Goal: Task Accomplishment & Management: Use online tool/utility

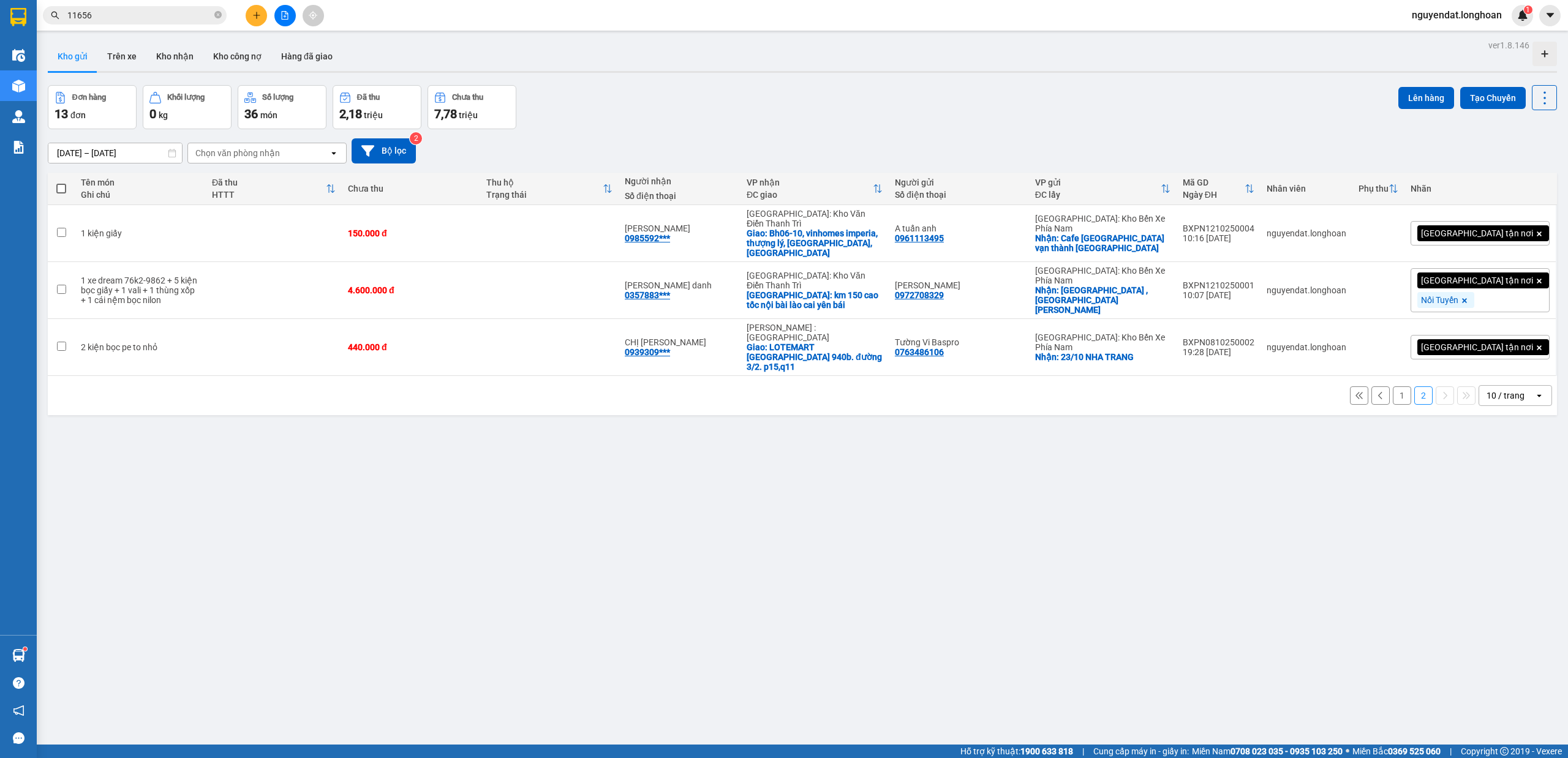
click at [1506, 389] on div "10 / trang" at bounding box center [1505, 395] width 38 height 13
click at [1505, 490] on span "100 / trang" at bounding box center [1498, 489] width 44 height 13
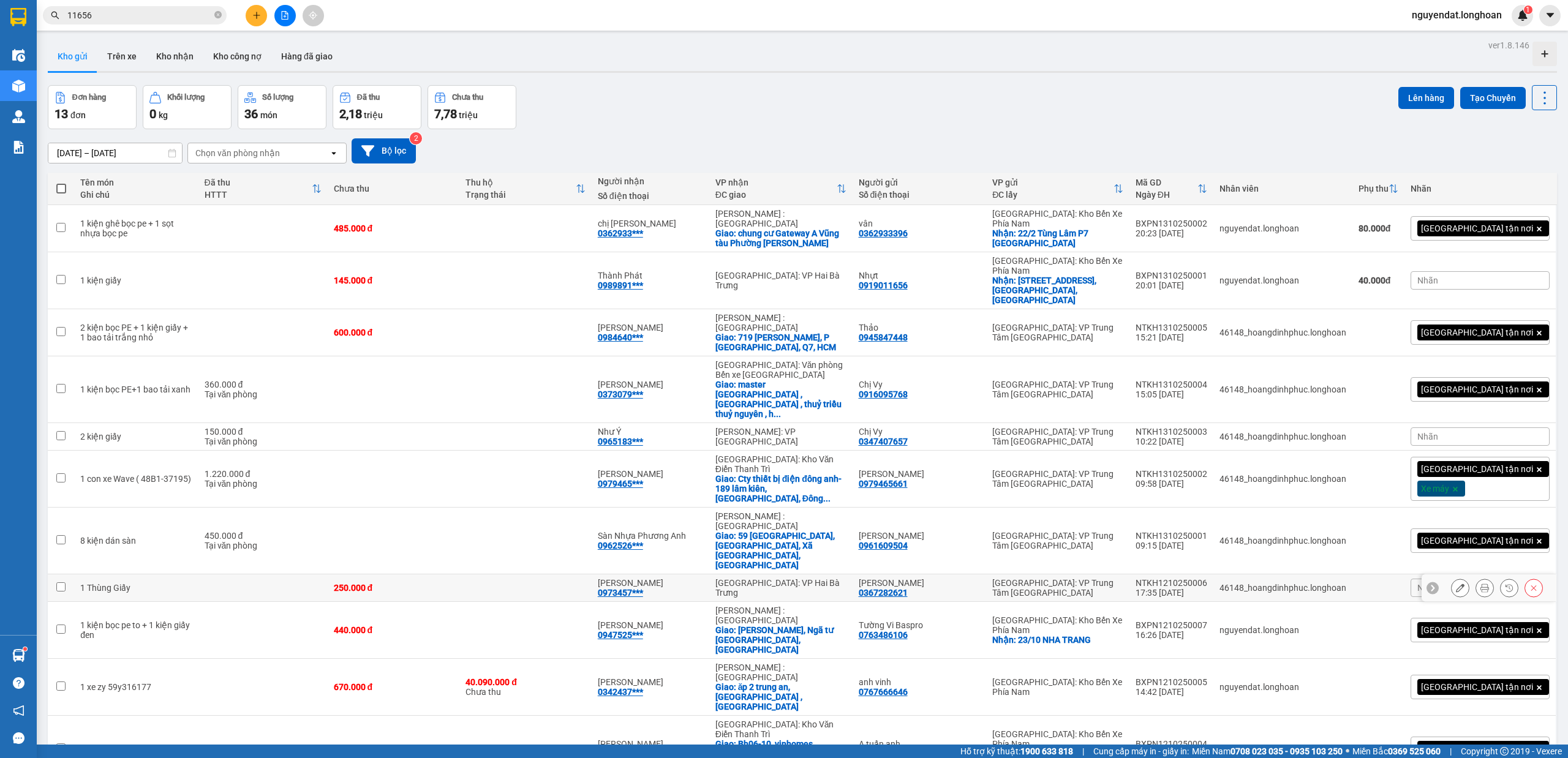
scroll to position [56, 0]
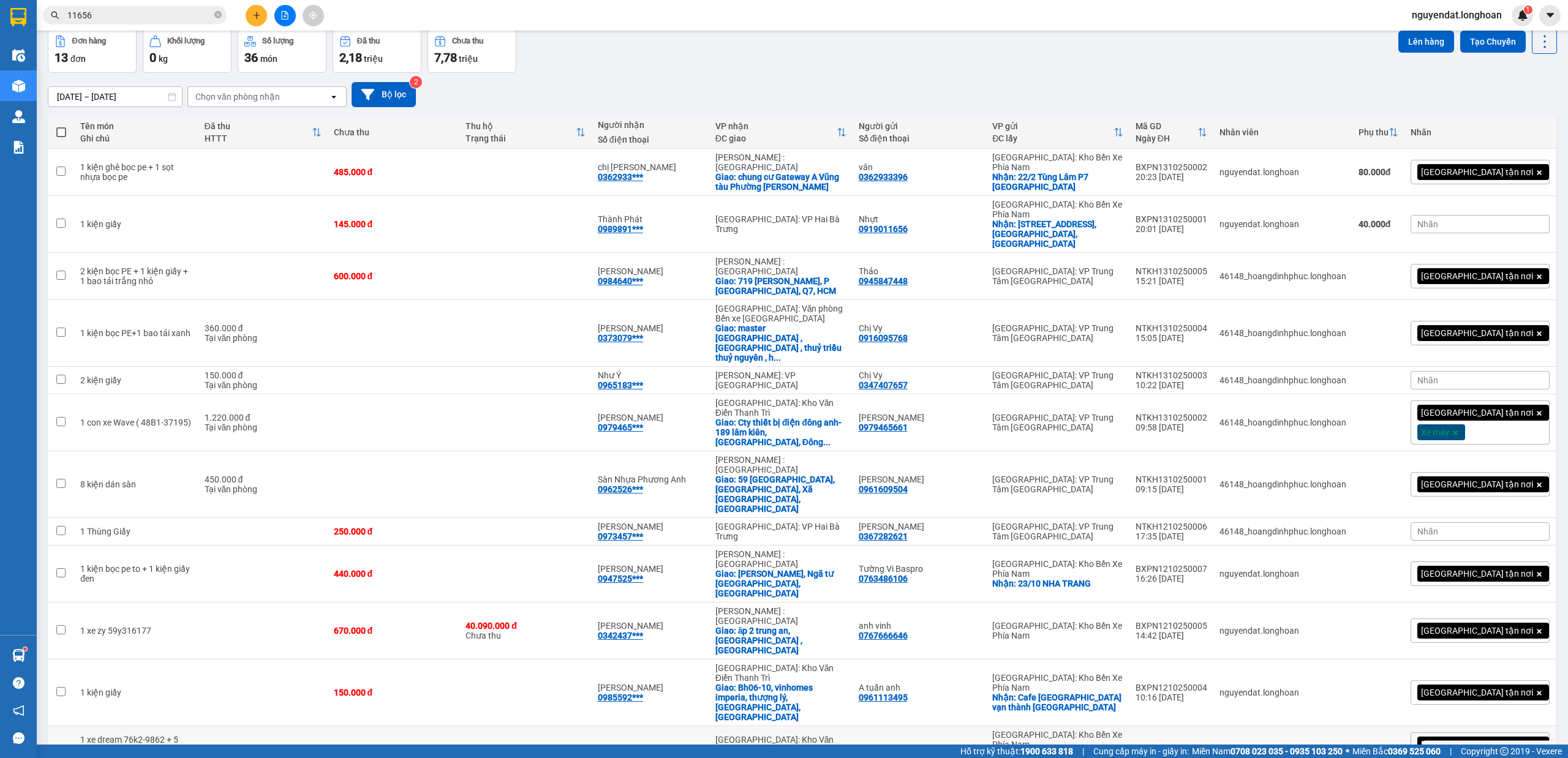
click at [563, 726] on td at bounding box center [526, 754] width 132 height 57
checkbox input "true"
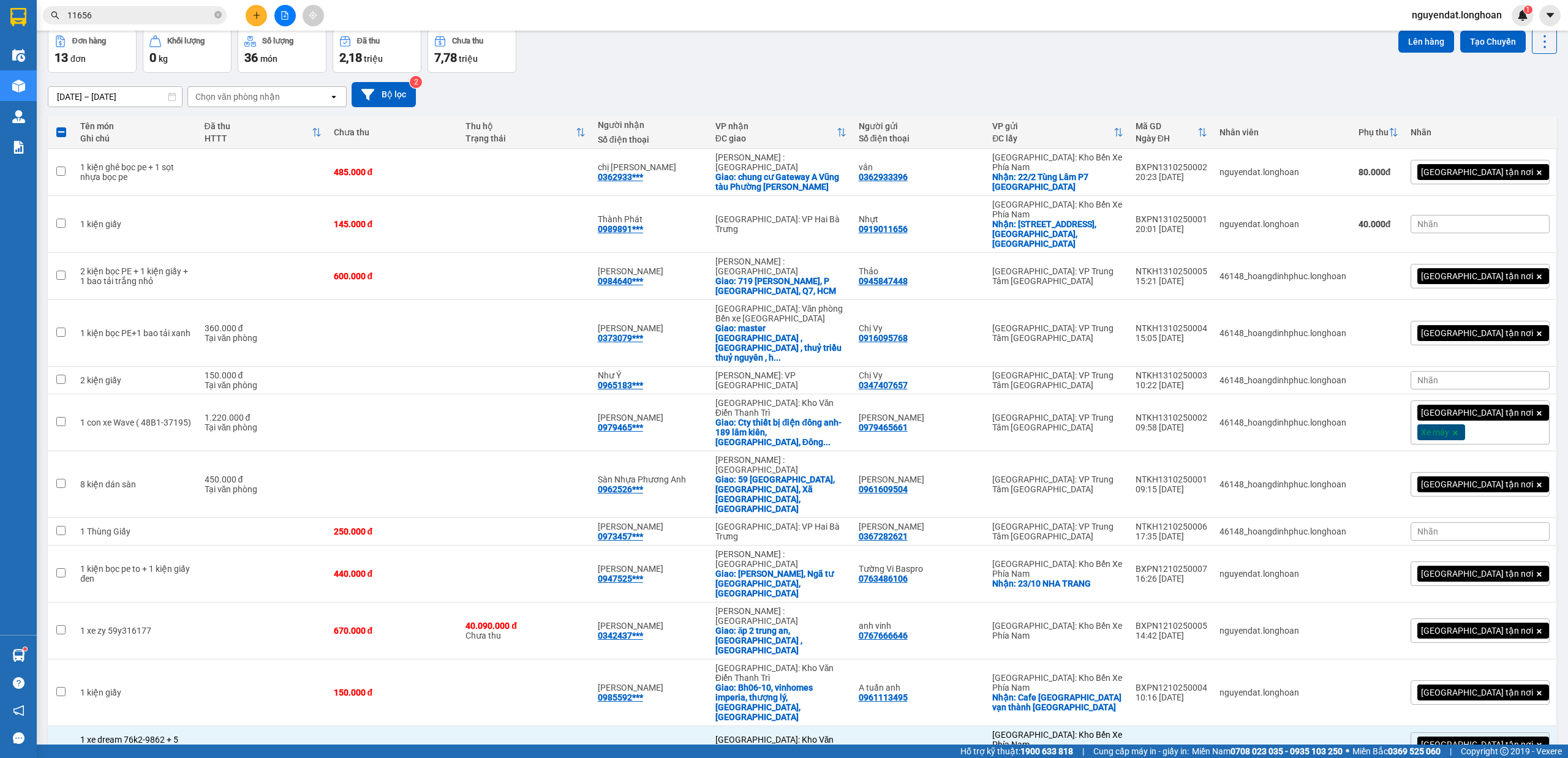
checkbox input "true"
click at [460, 726] on td "4.600.000 đ" at bounding box center [394, 754] width 132 height 57
checkbox input "false"
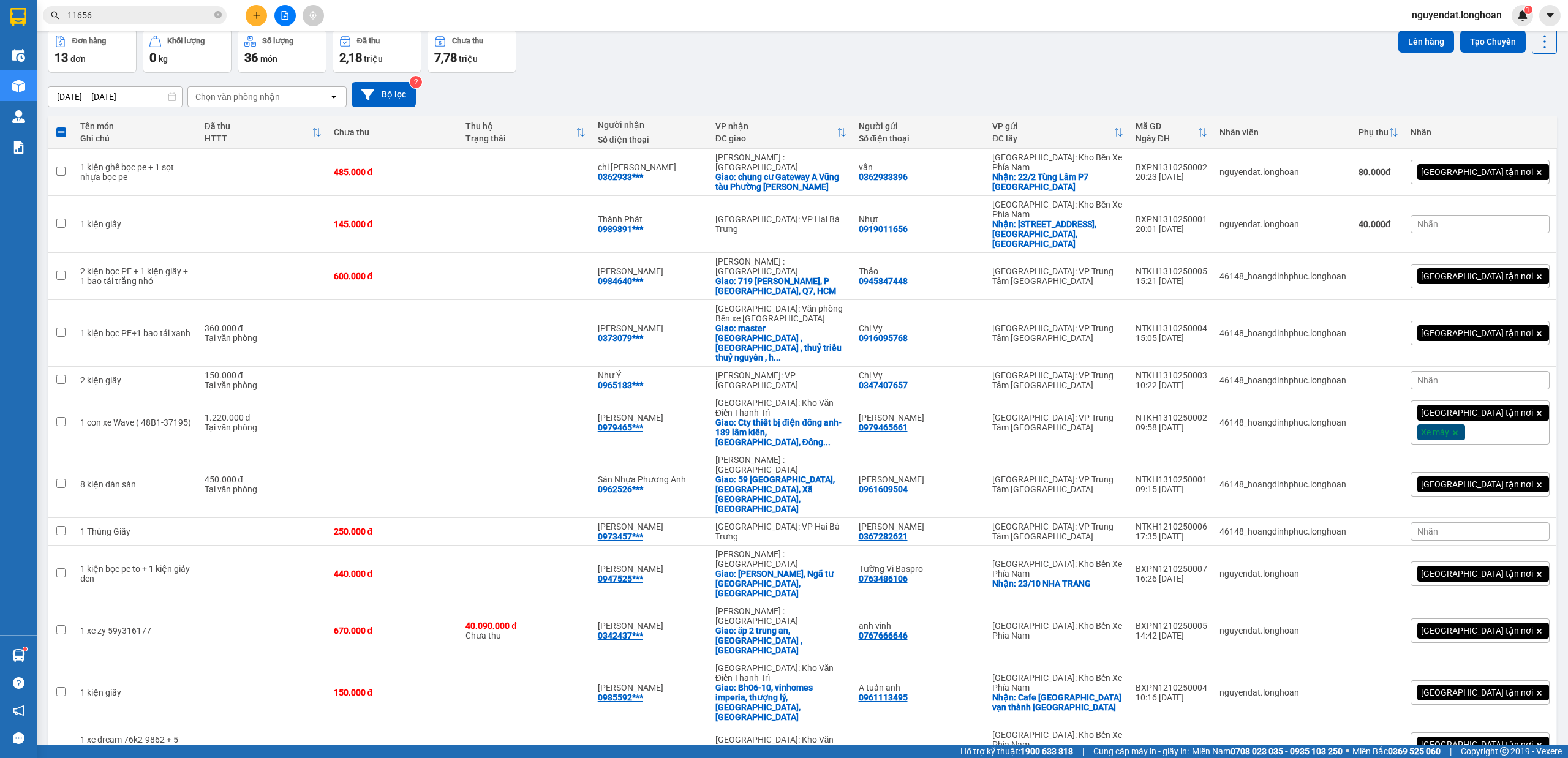
checkbox input "false"
click at [500, 659] on td at bounding box center [526, 693] width 132 height 67
checkbox input "true"
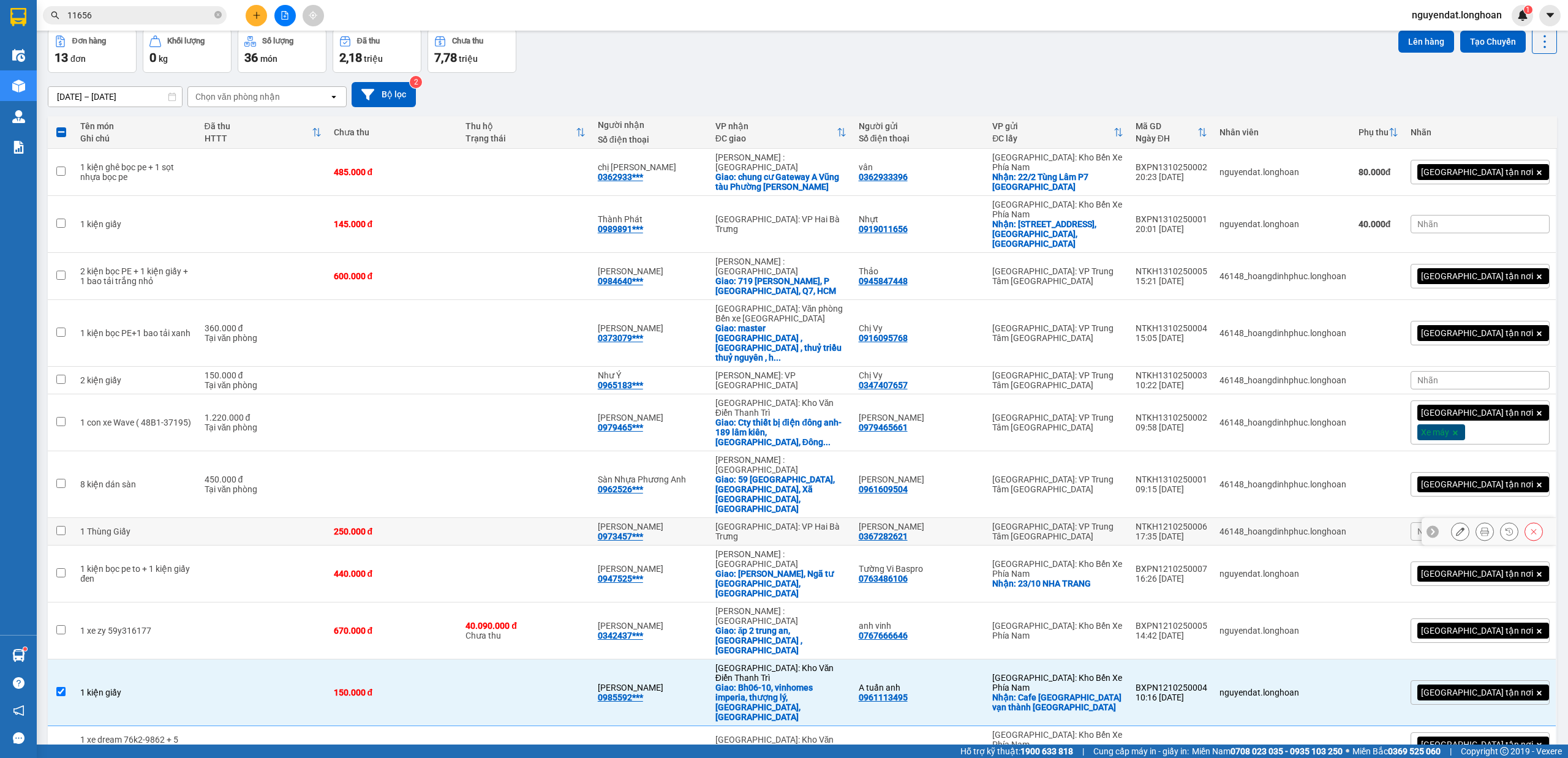
click at [523, 518] on td at bounding box center [526, 531] width 132 height 27
checkbox input "true"
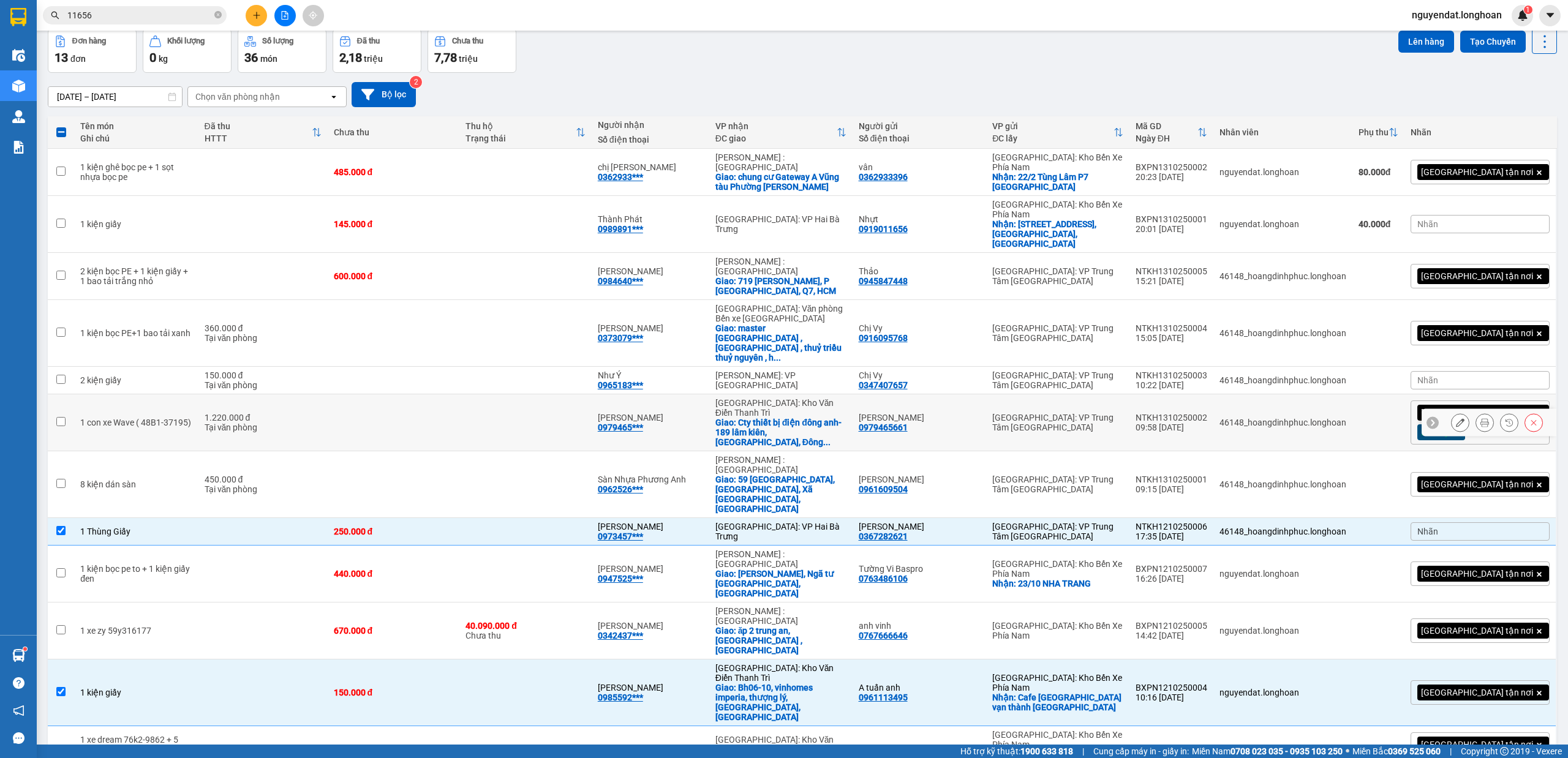
click at [534, 394] on td at bounding box center [526, 422] width 132 height 57
checkbox input "true"
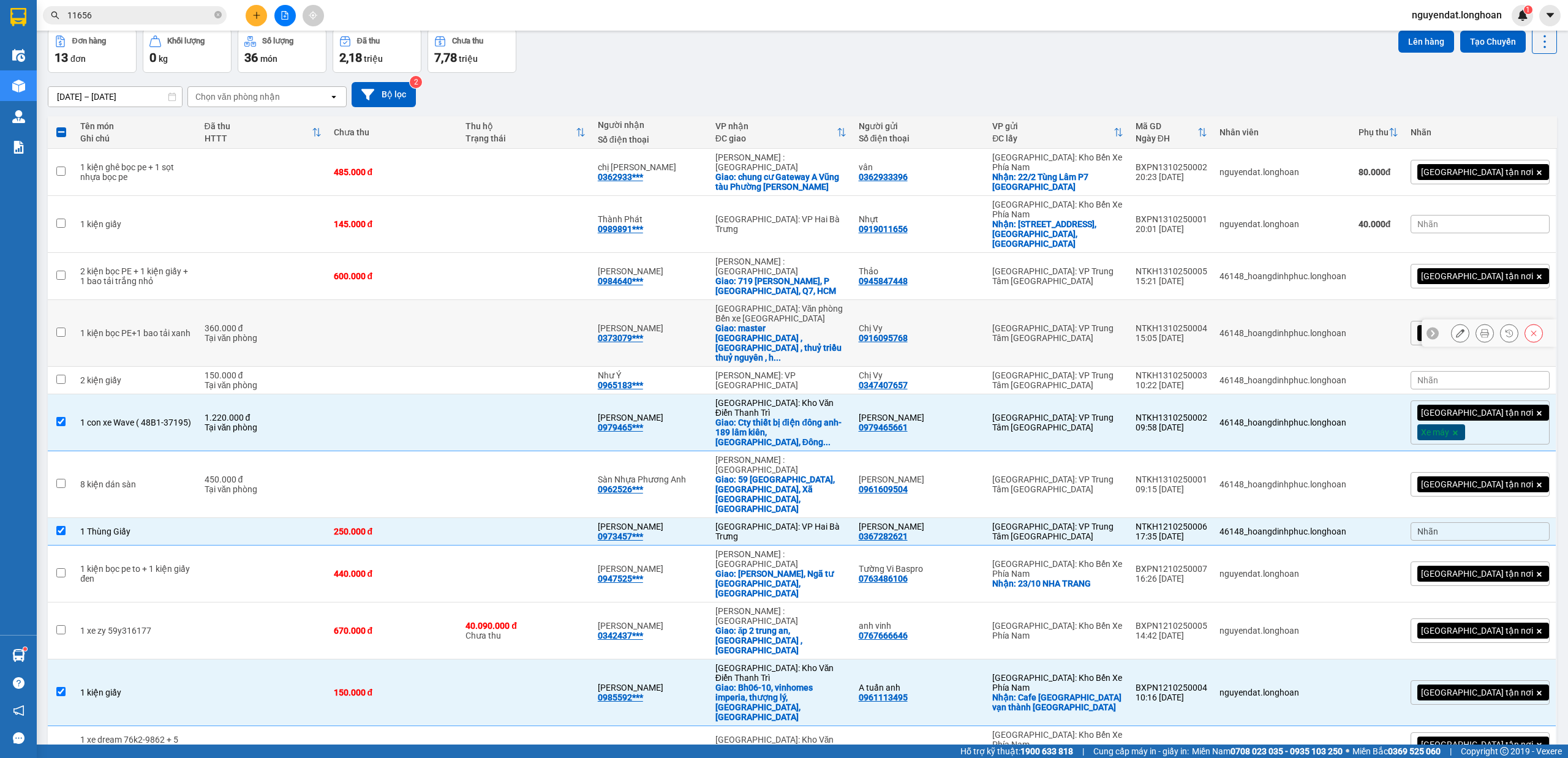
click at [540, 300] on td at bounding box center [526, 333] width 132 height 67
checkbox input "true"
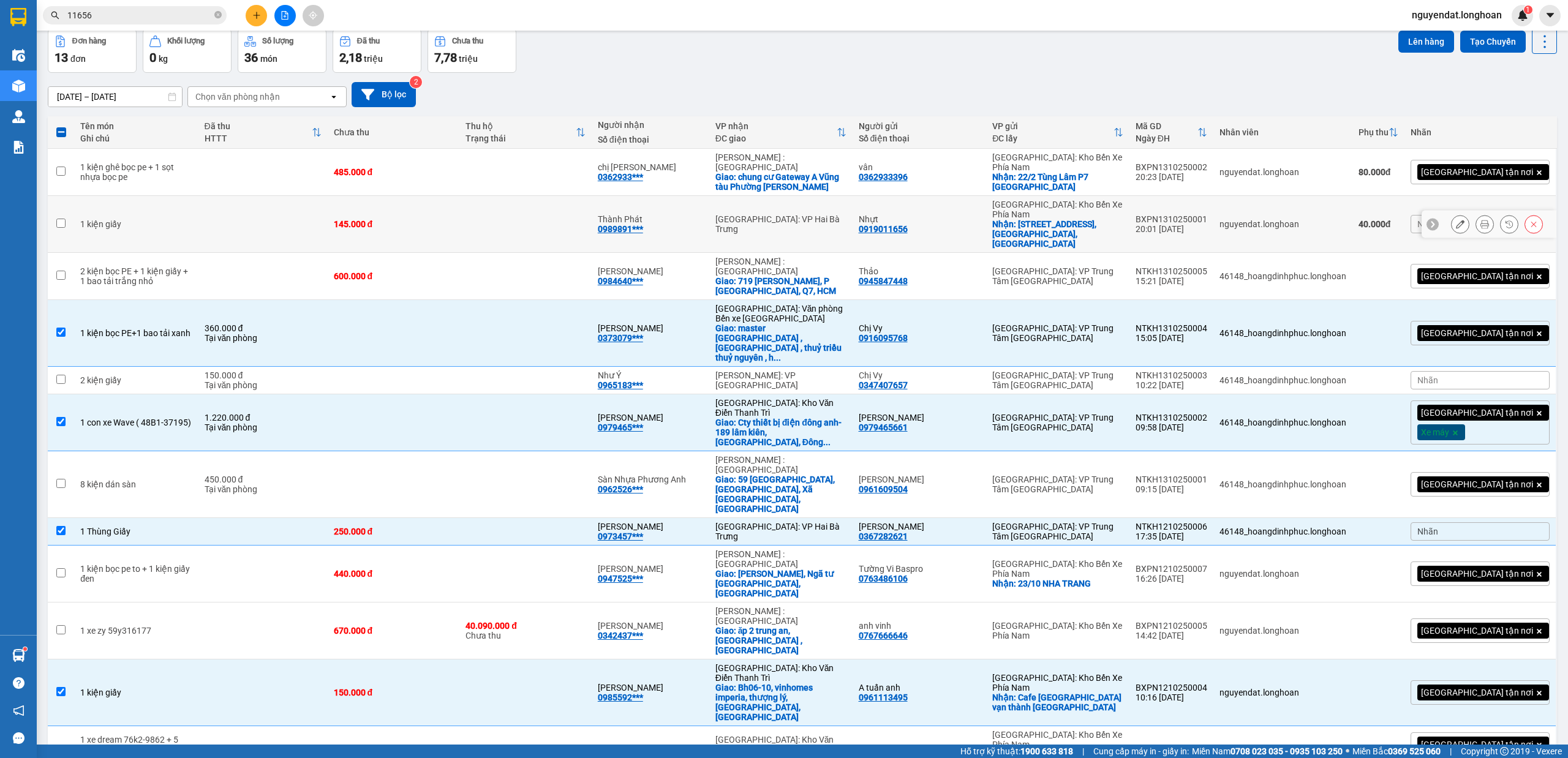
click at [526, 213] on td at bounding box center [526, 224] width 132 height 57
checkbox input "true"
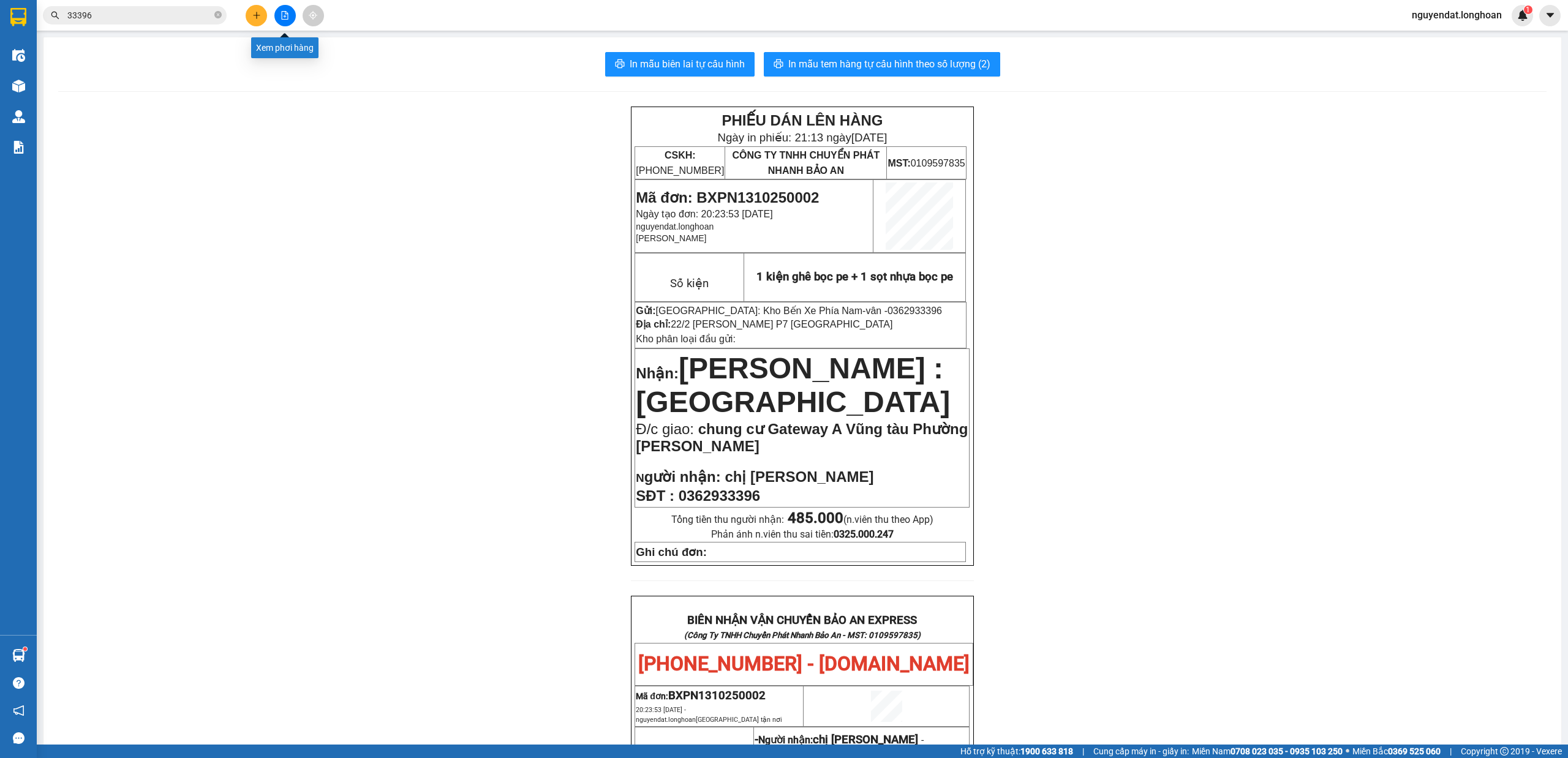
click at [280, 18] on icon "file-add" at bounding box center [285, 16] width 9 height 9
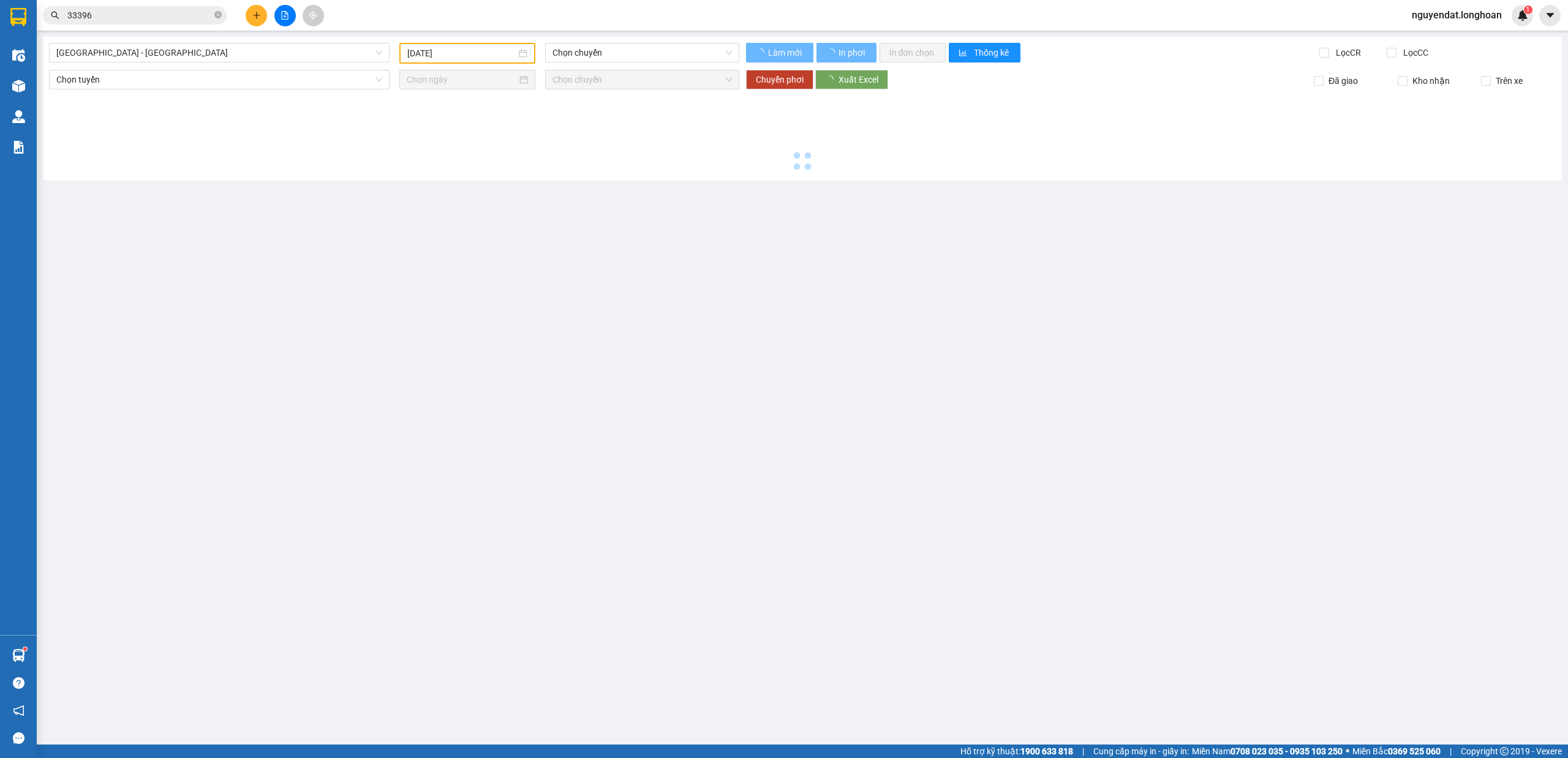
type input "[DATE]"
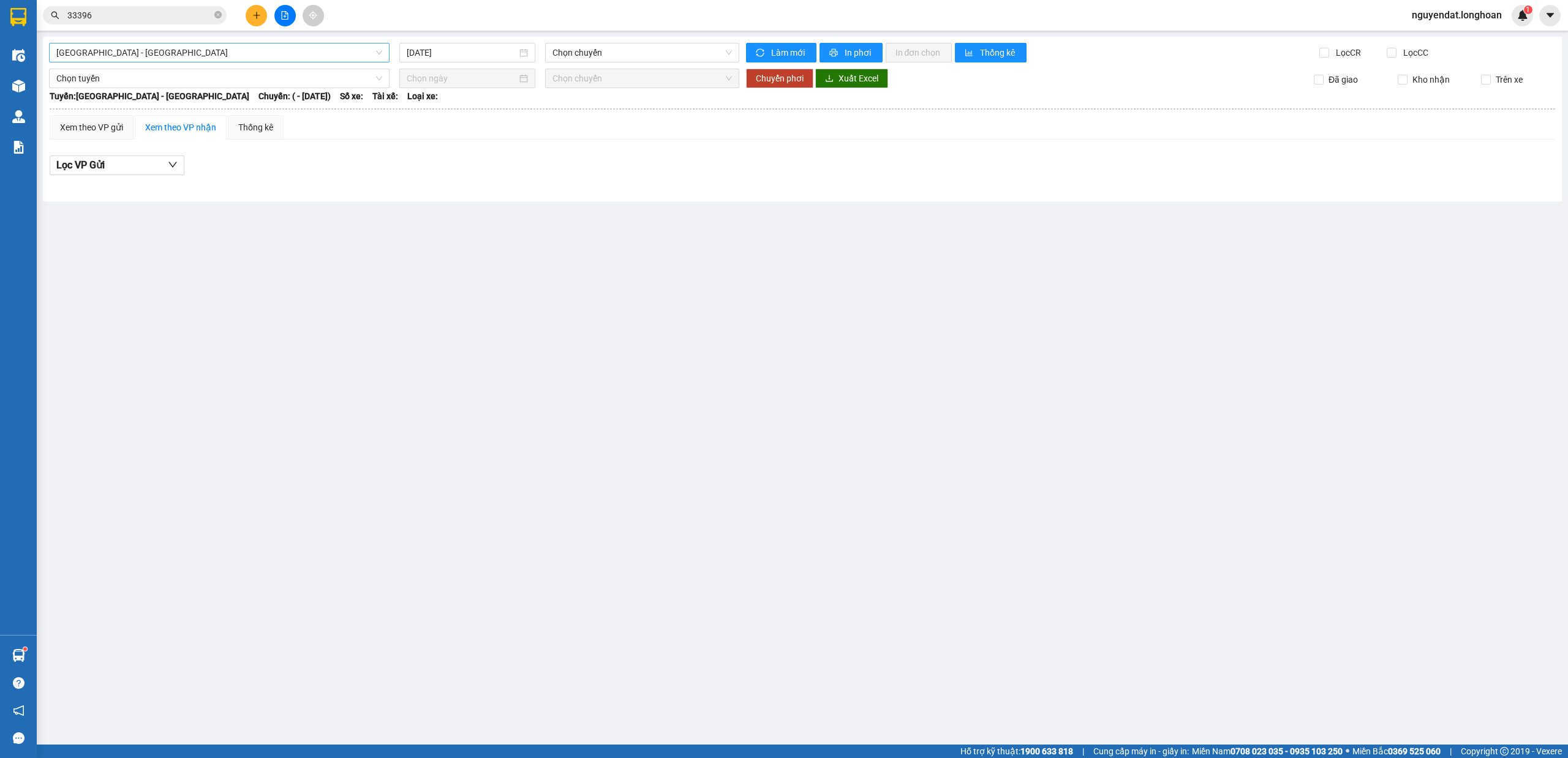
drag, startPoint x: 159, startPoint y: 53, endPoint x: 133, endPoint y: 59, distance: 26.7
click at [133, 59] on span "[GEOGRAPHIC_DATA] - [GEOGRAPHIC_DATA]" at bounding box center [219, 53] width 325 height 19
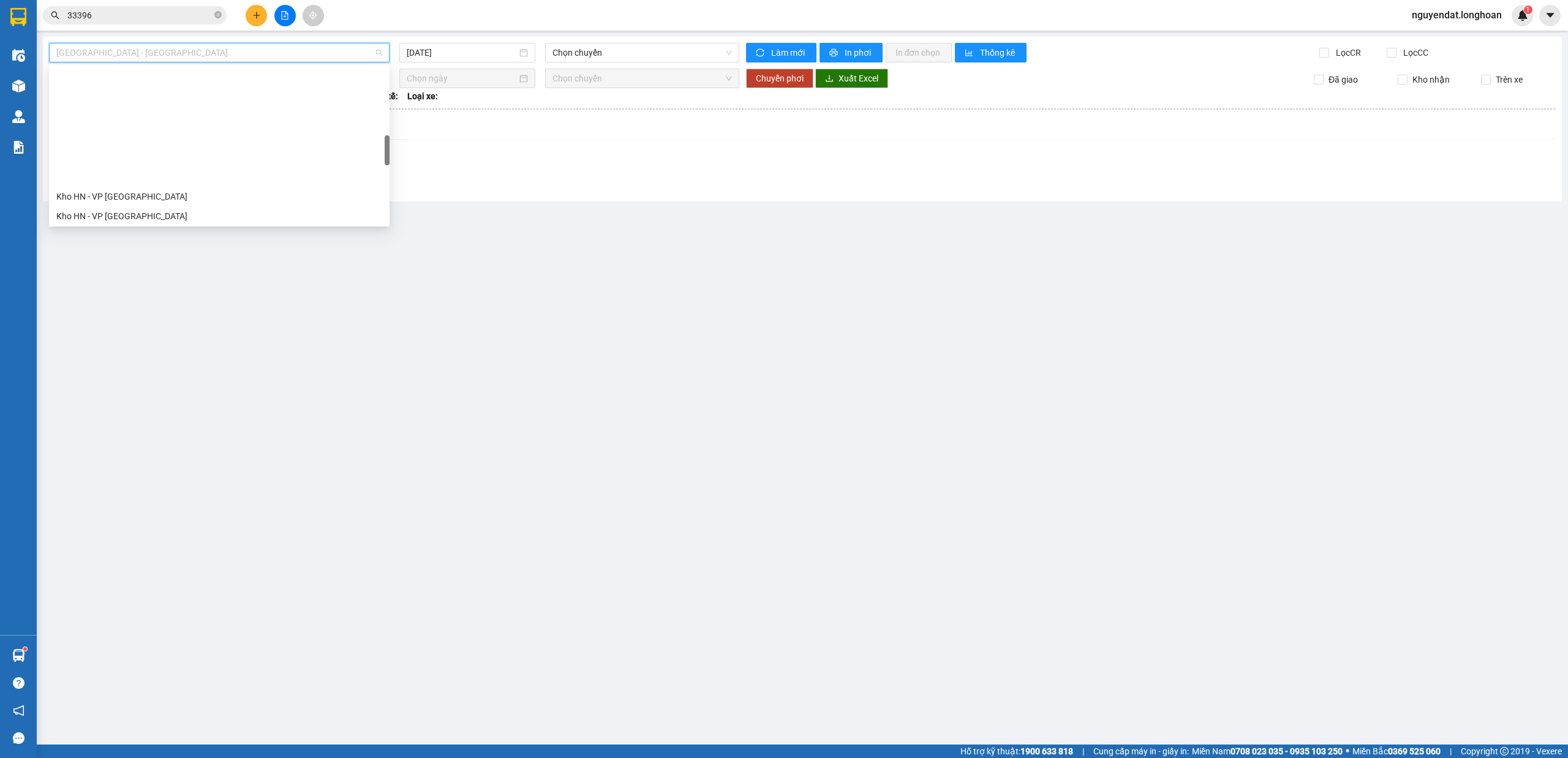
scroll to position [862, 0]
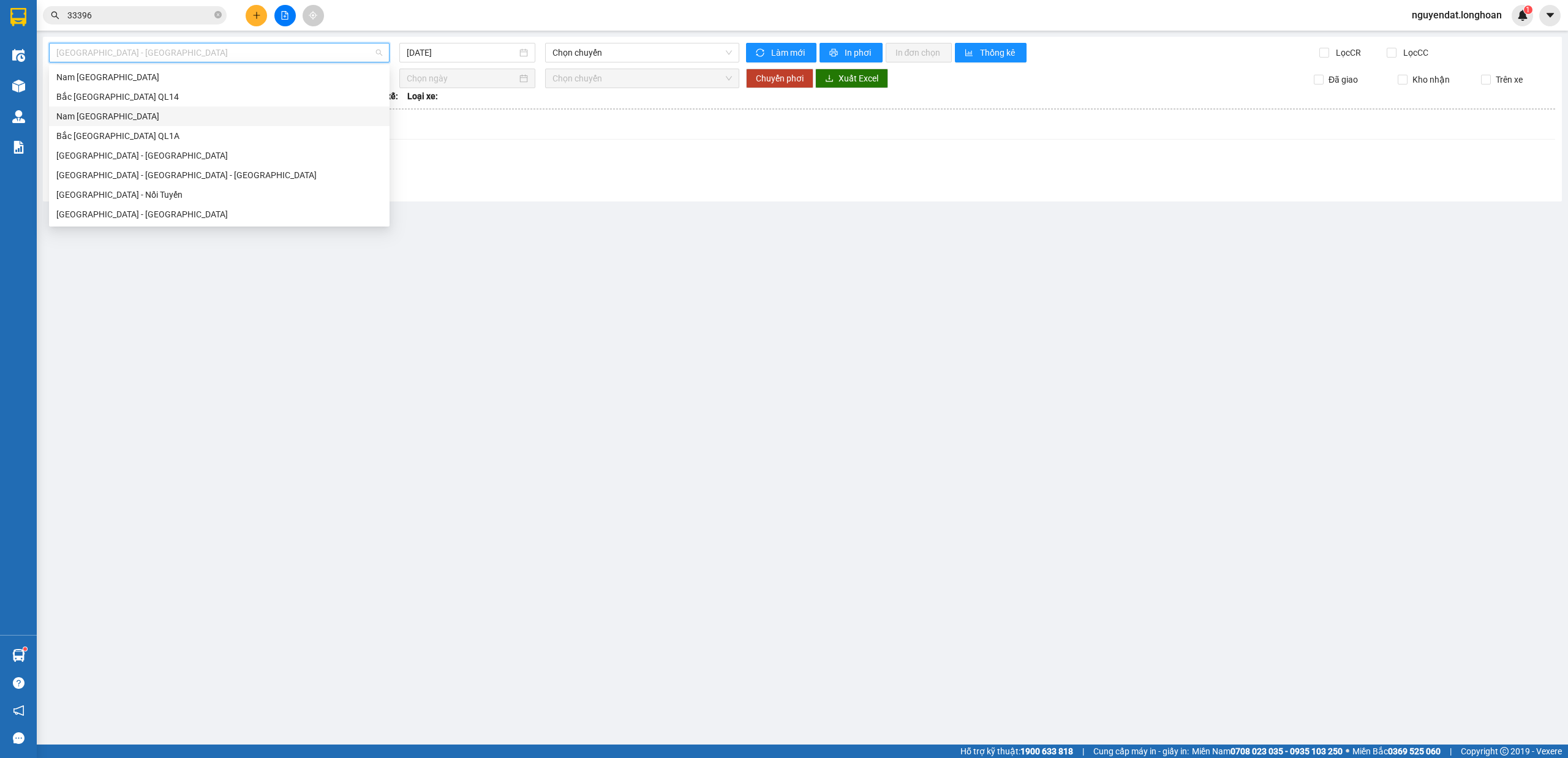
click at [143, 118] on div "Nam [GEOGRAPHIC_DATA]" at bounding box center [219, 116] width 325 height 13
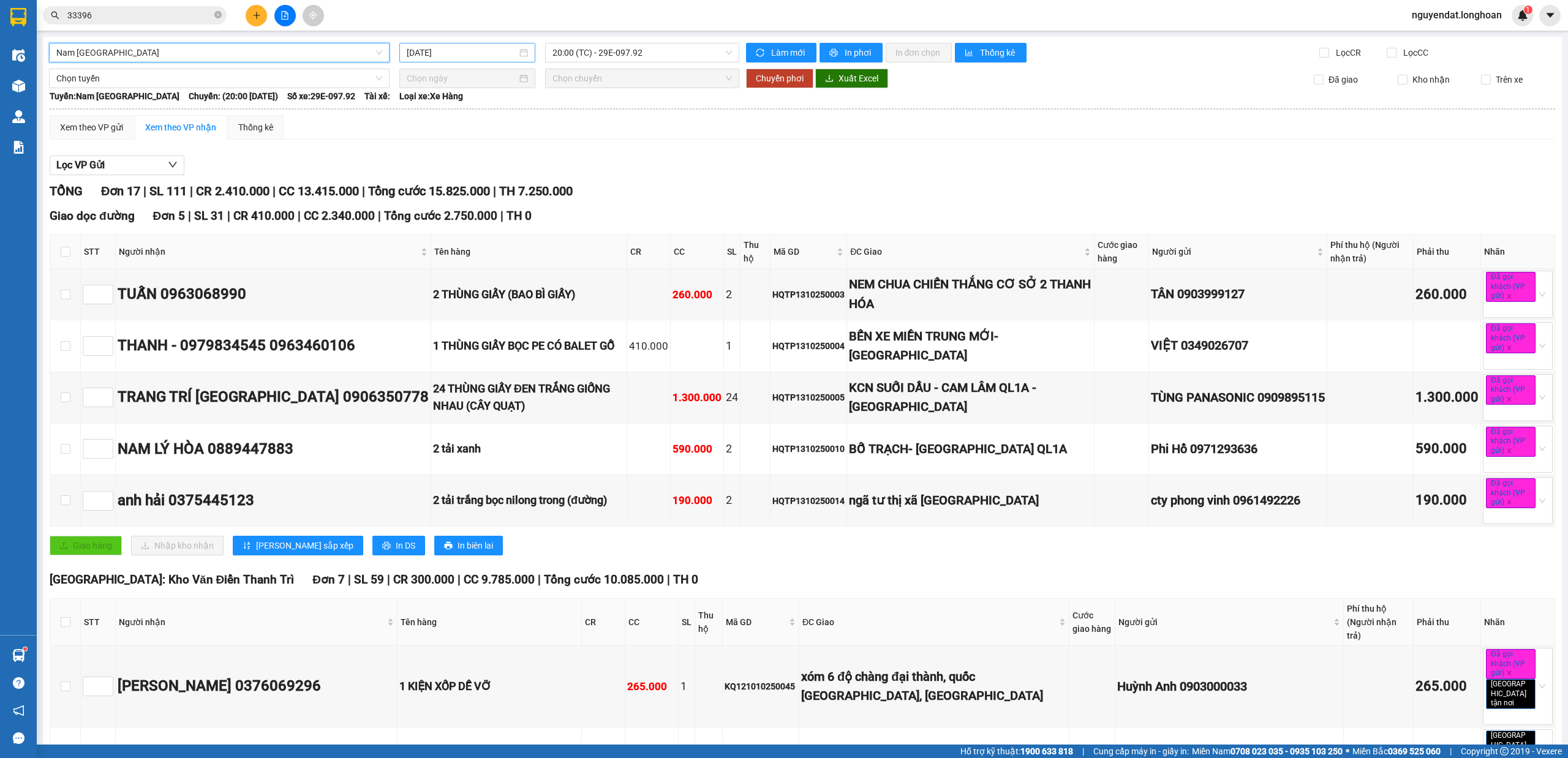
drag, startPoint x: 493, startPoint y: 43, endPoint x: 480, endPoint y: 58, distance: 19.8
click at [490, 47] on div "[DATE]" at bounding box center [467, 53] width 136 height 19
click at [477, 60] on div "[DATE]" at bounding box center [467, 53] width 136 height 19
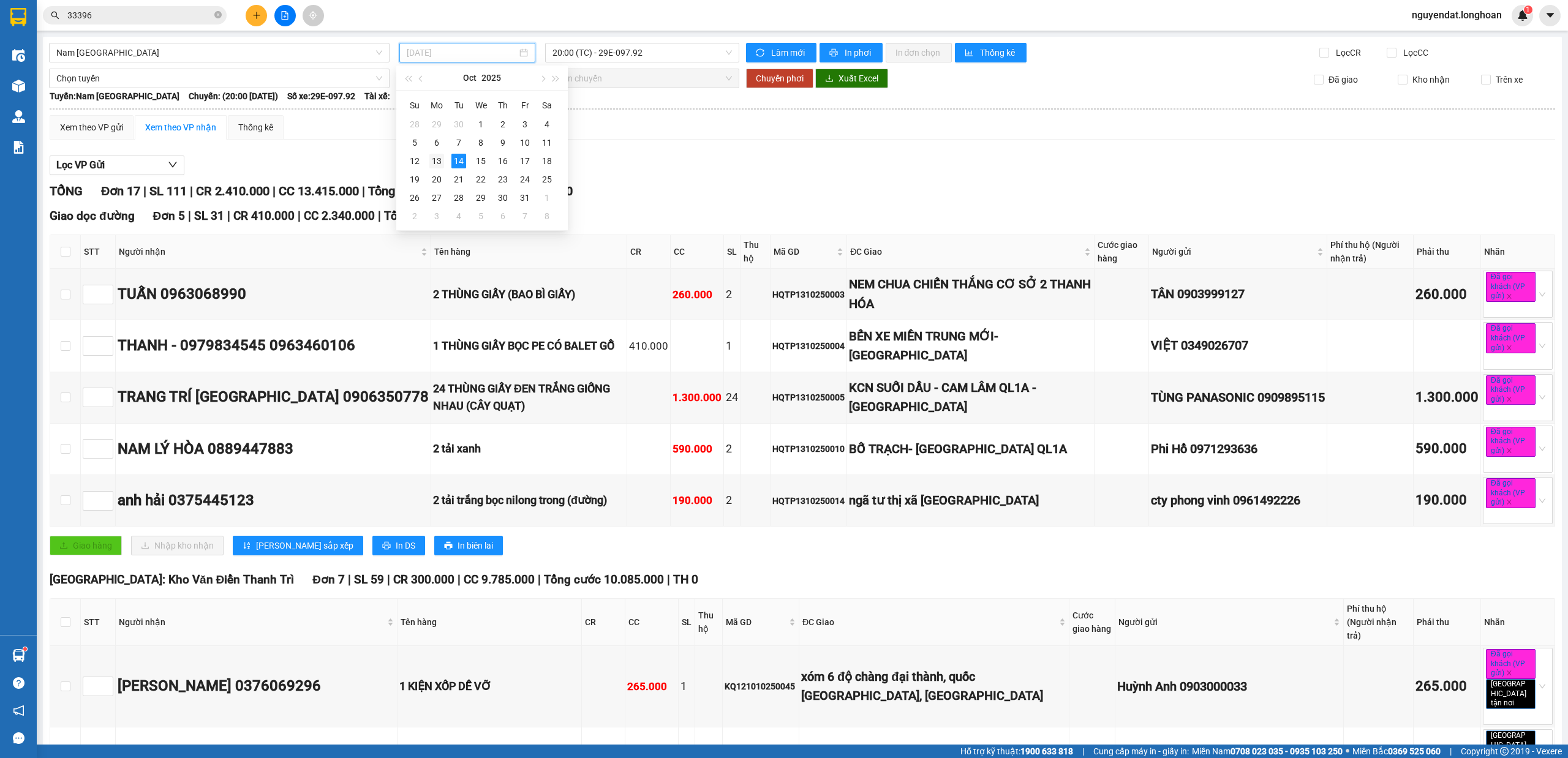
click at [431, 163] on div "13" at bounding box center [437, 161] width 15 height 15
type input "[DATE]"
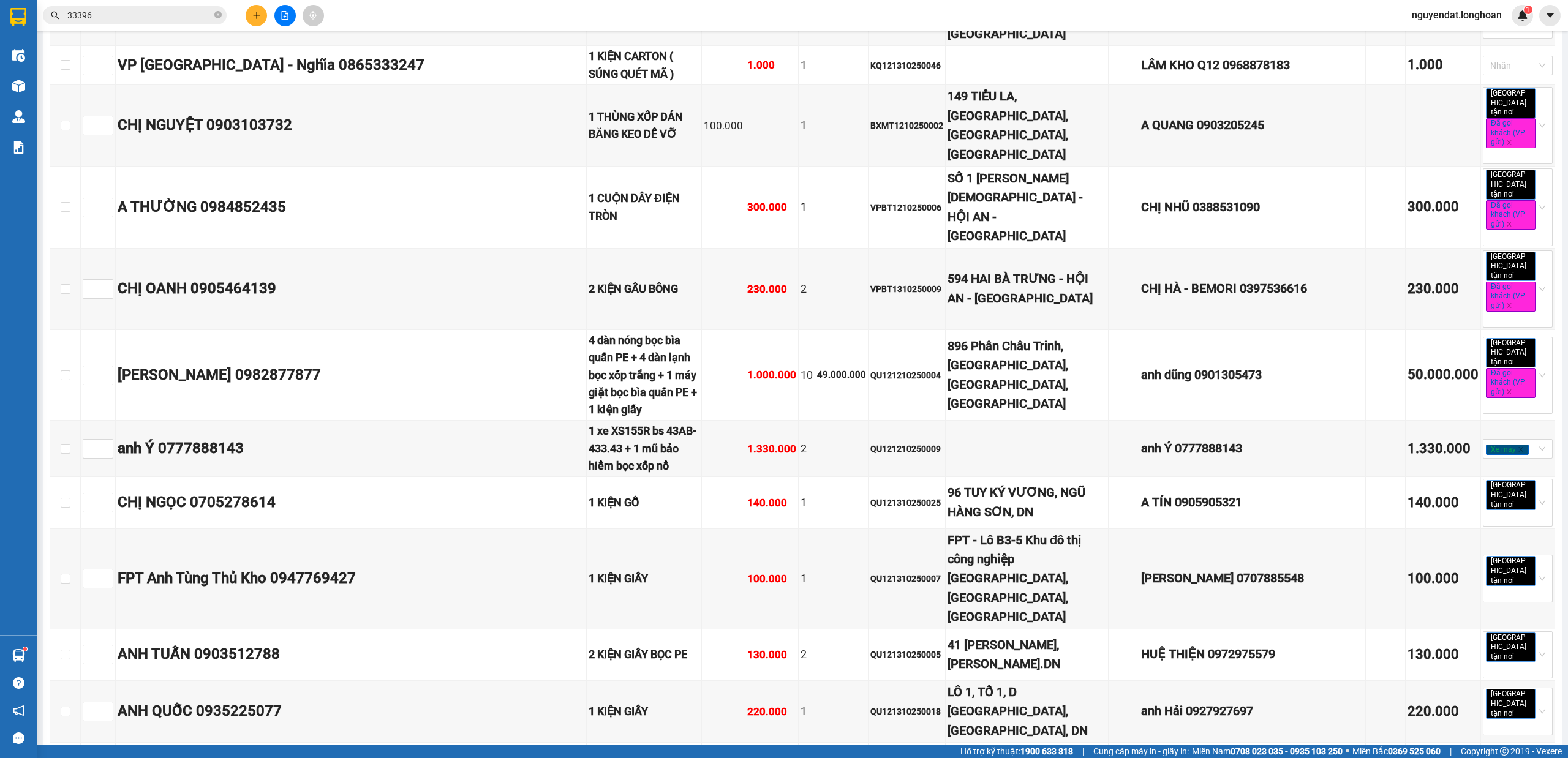
scroll to position [5998, 0]
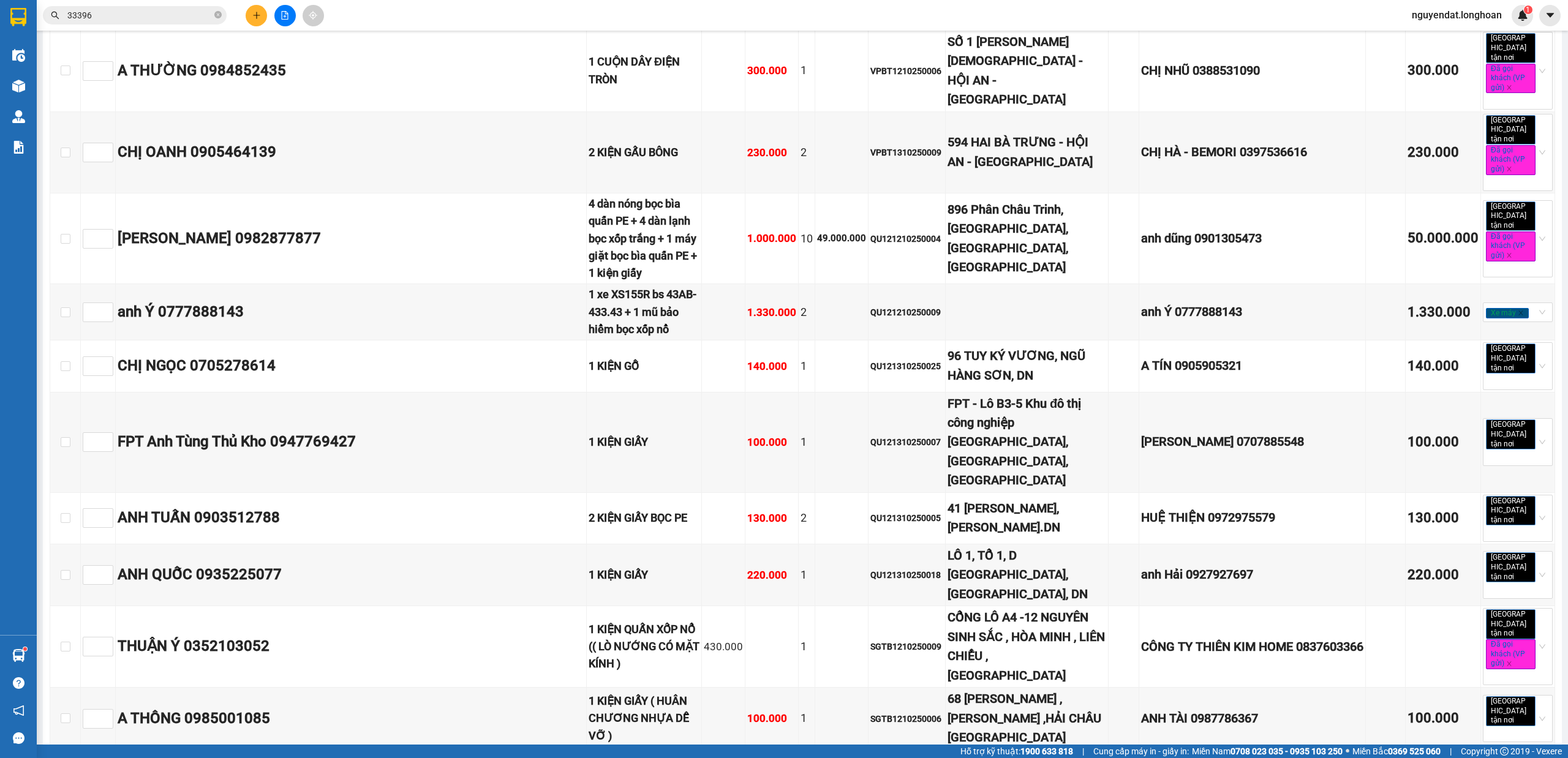
checkbox input "true"
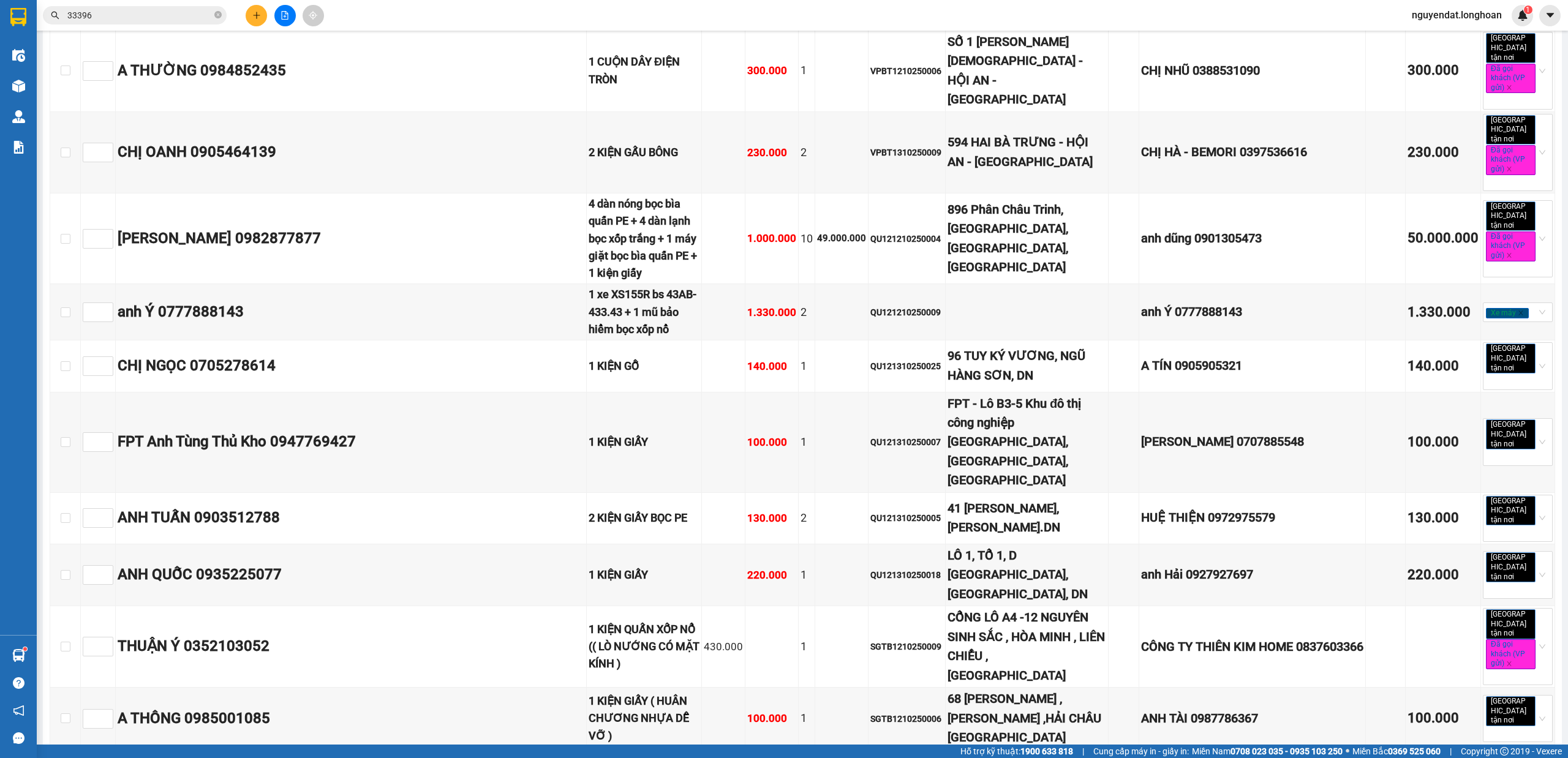
checkbox input "true"
checkbox input "false"
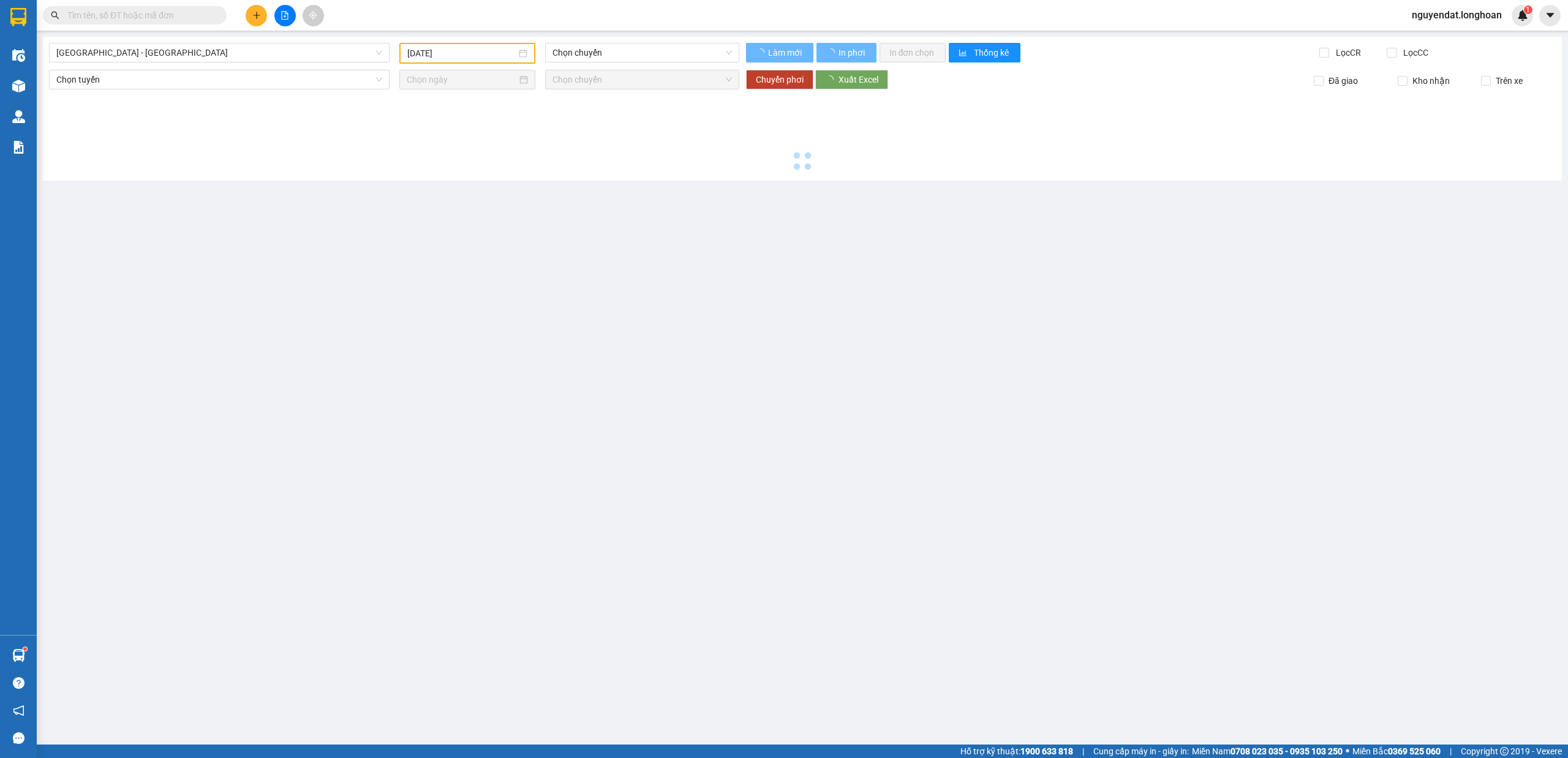
type input "[DATE]"
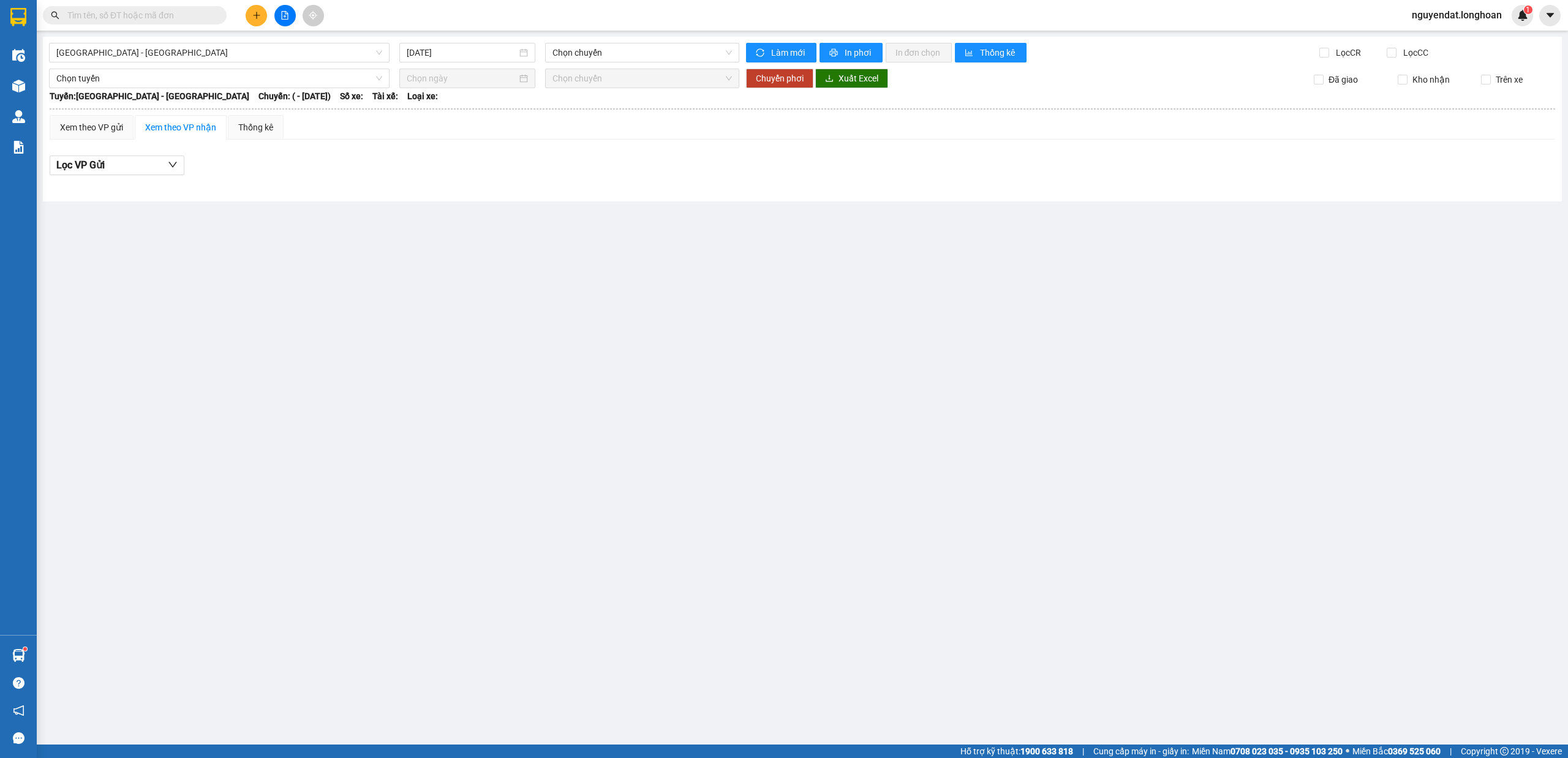
drag, startPoint x: 238, startPoint y: 623, endPoint x: 888, endPoint y: 316, distance: 718.9
click at [888, 316] on main "Hải Phòng - Hà Nội 14/10/2025 Chọn chuyến Làm mới In phơi In đơn chọn Thống kê …" at bounding box center [784, 372] width 1568 height 744
click at [160, 56] on span "[GEOGRAPHIC_DATA] - [GEOGRAPHIC_DATA]" at bounding box center [219, 53] width 325 height 19
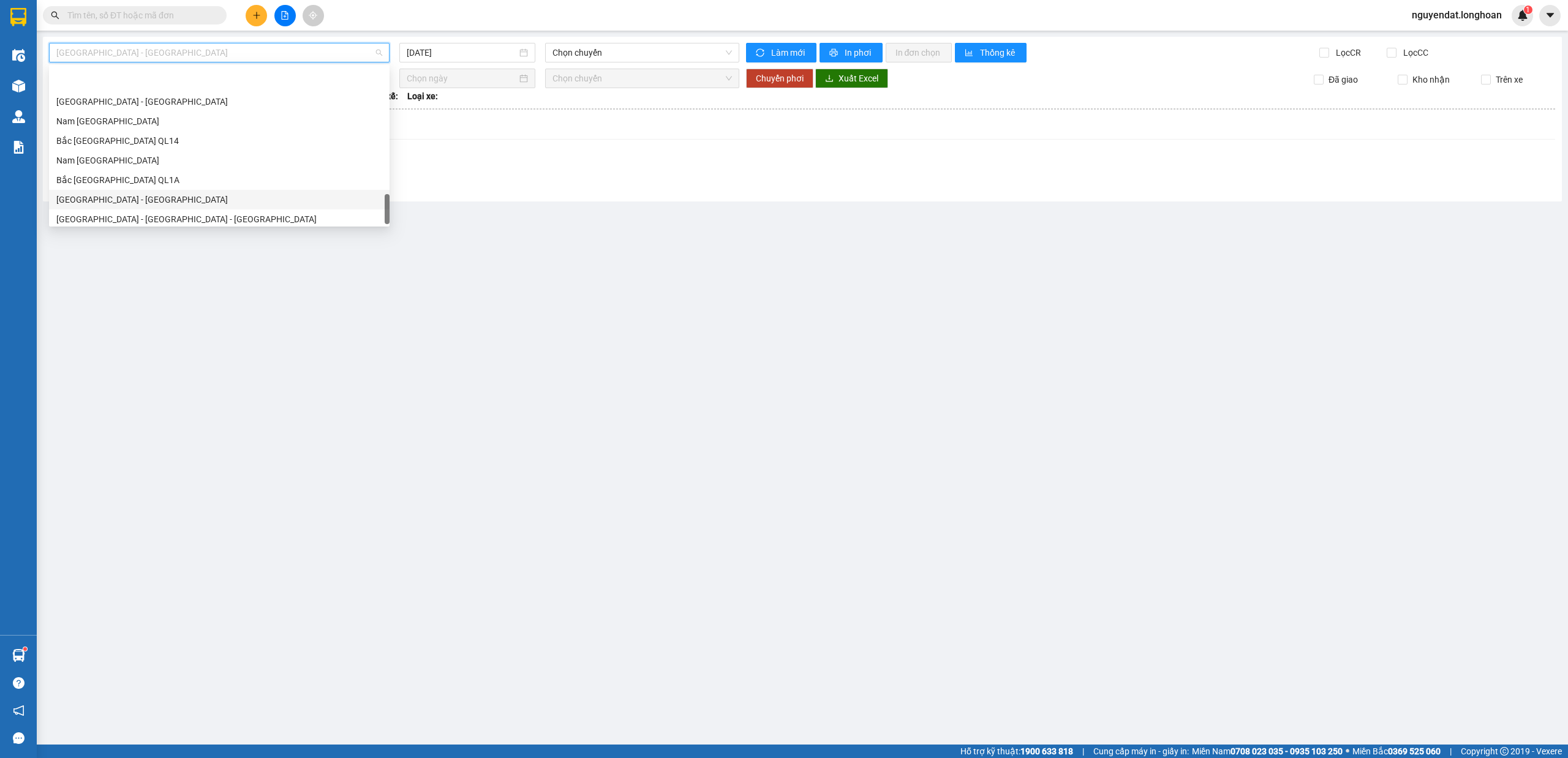
scroll to position [862, 0]
click at [214, 130] on div "Bắc [GEOGRAPHIC_DATA] QL1A" at bounding box center [219, 136] width 325 height 13
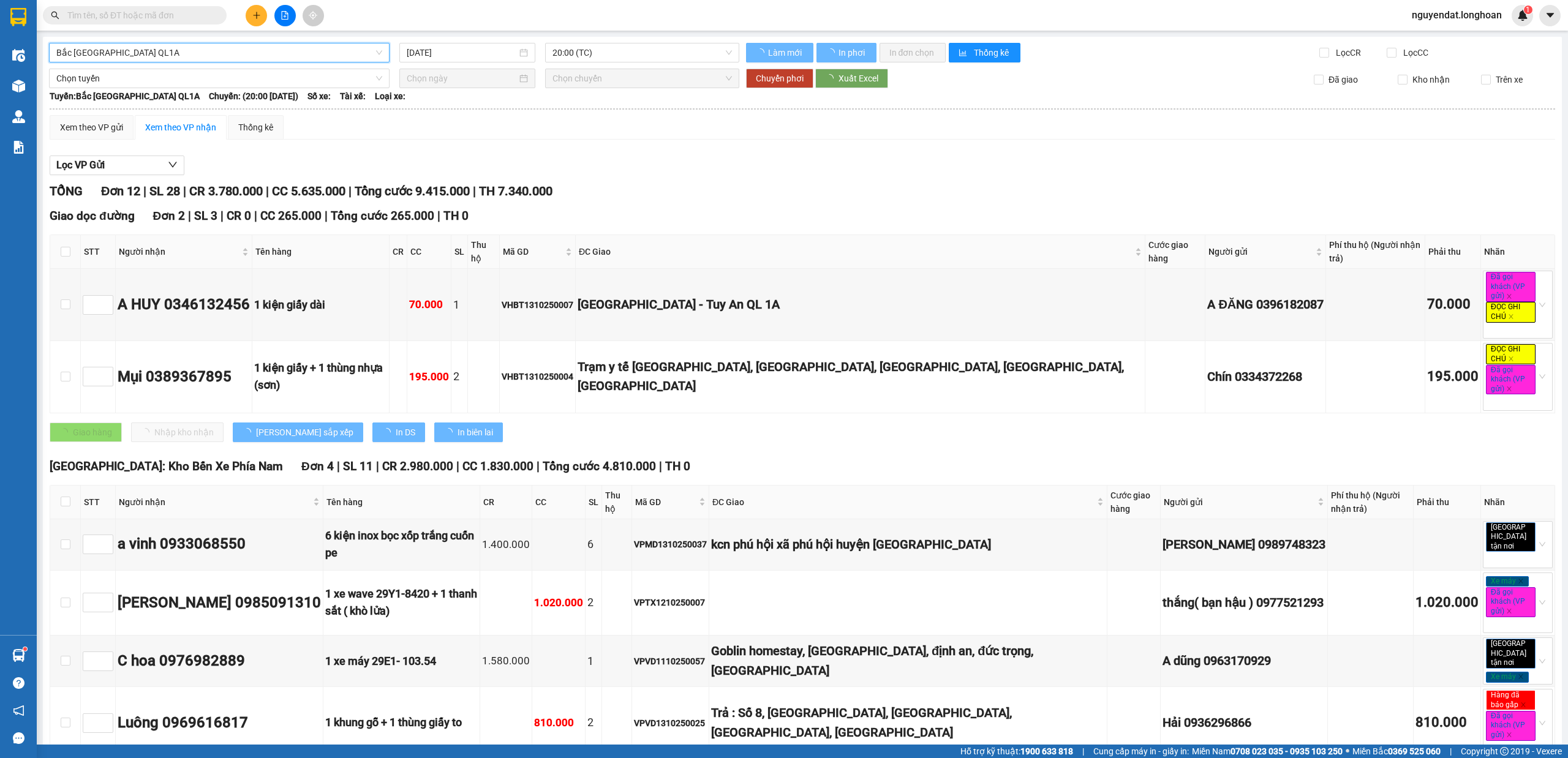
click at [503, 35] on main "Bắc Trung Nam QL1A Bắc Trung Nam QL1A 14/10/2025 20:00 (TC) Làm mới In phơi In …" at bounding box center [784, 372] width 1568 height 744
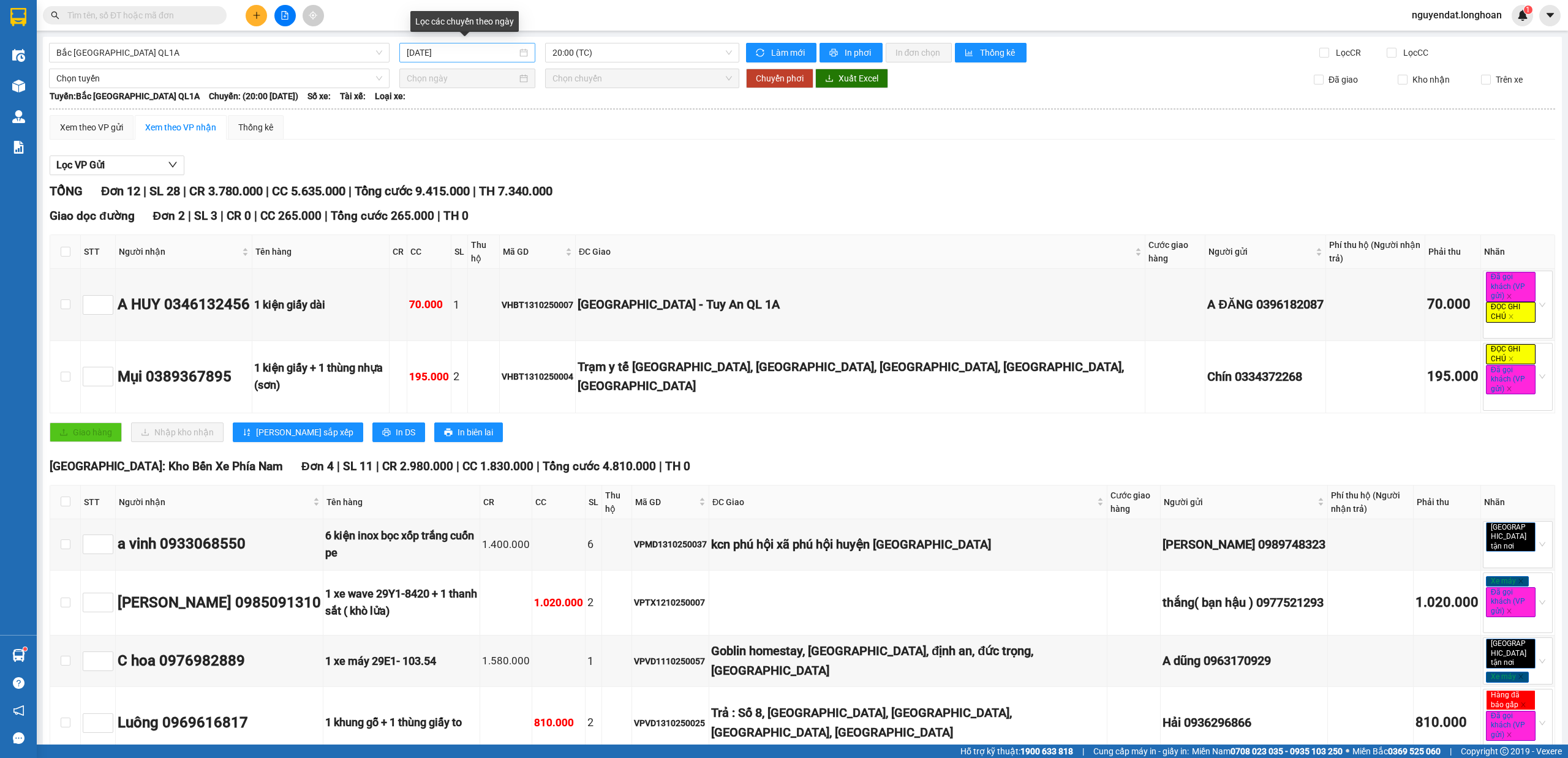
click at [480, 47] on input "[DATE]" at bounding box center [461, 53] width 110 height 13
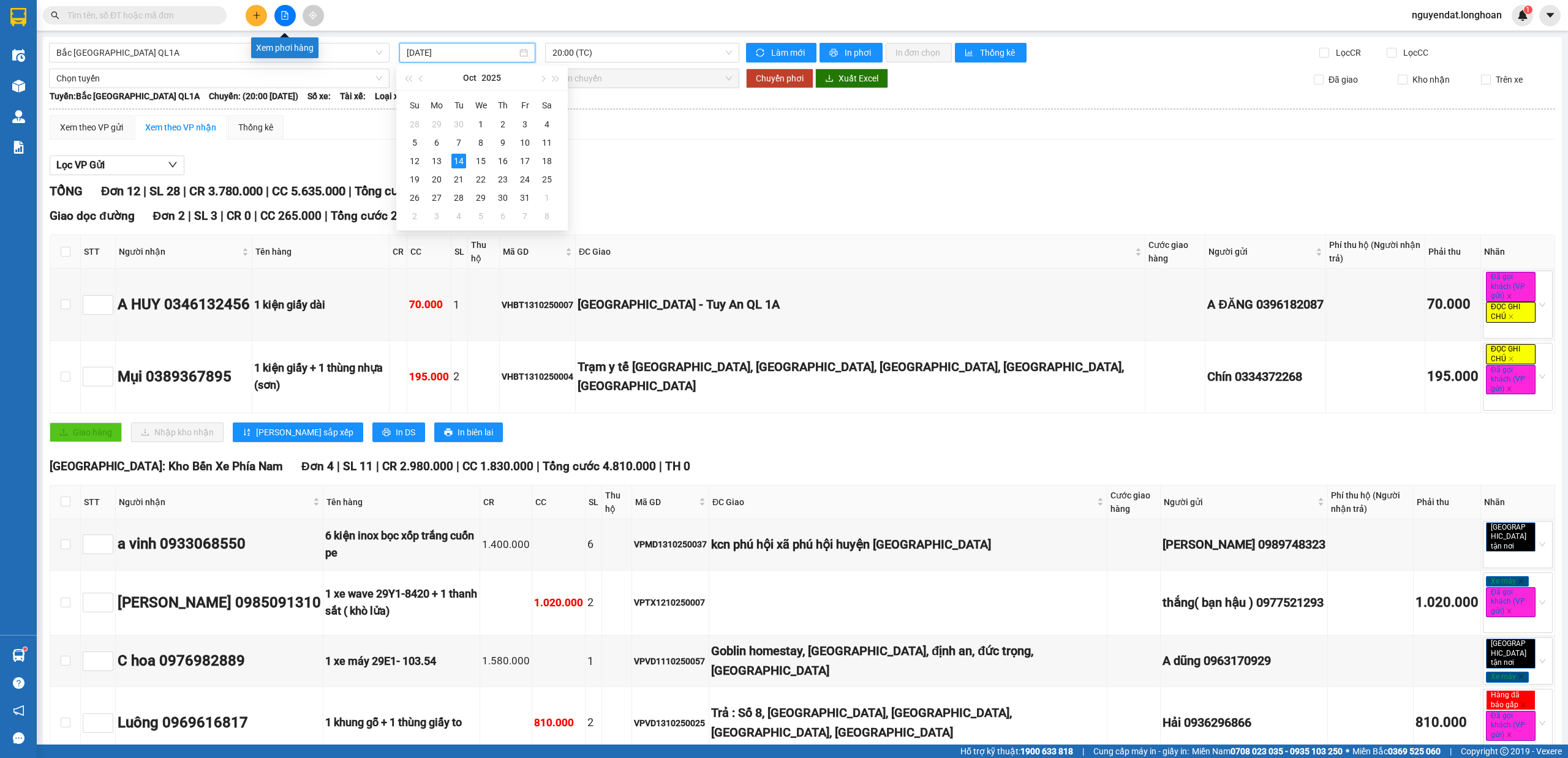
click at [282, 15] on icon "file-add" at bounding box center [285, 16] width 9 height 9
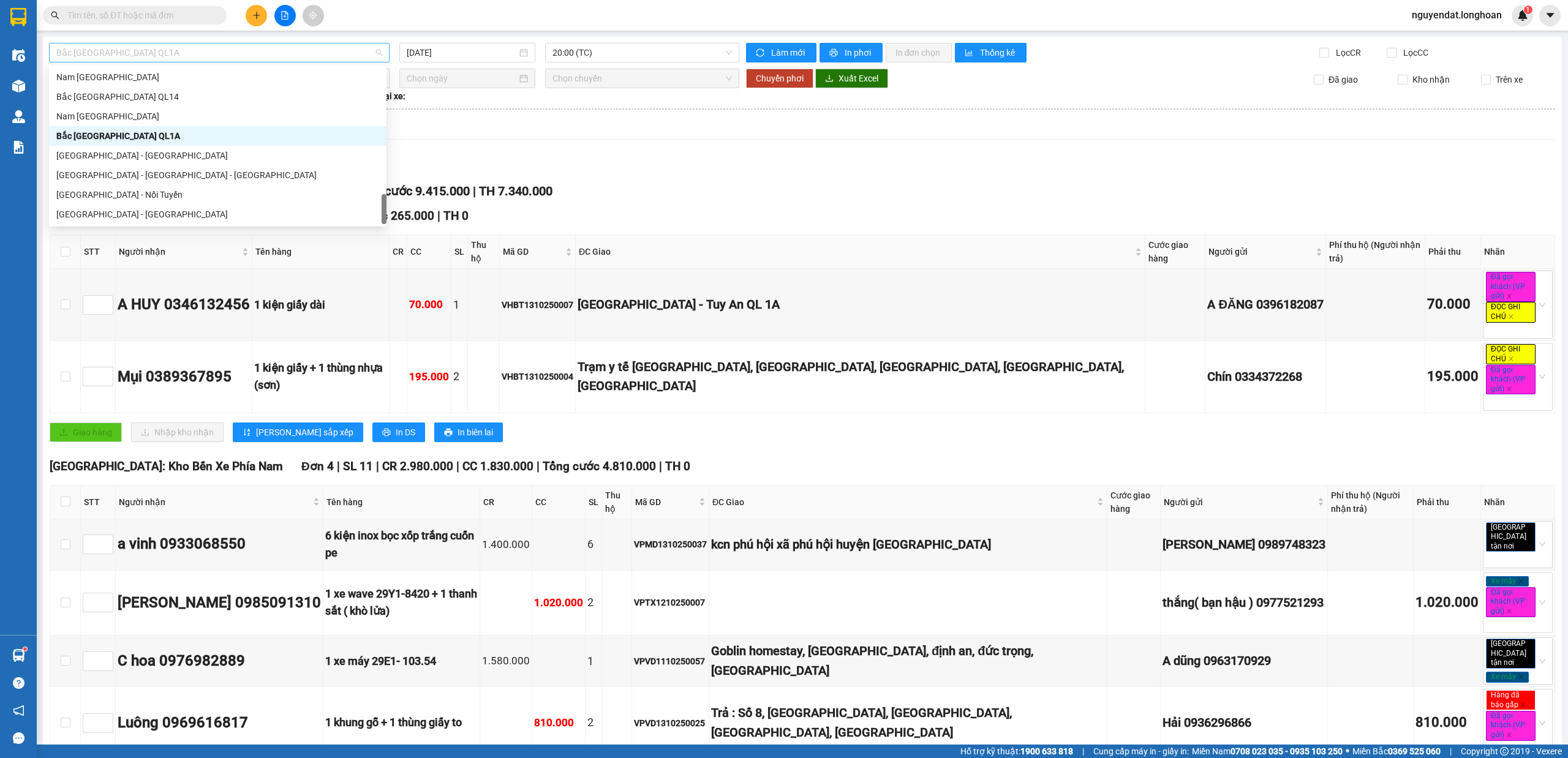
click at [252, 45] on span "Bắc [GEOGRAPHIC_DATA] QL1A" at bounding box center [219, 53] width 325 height 19
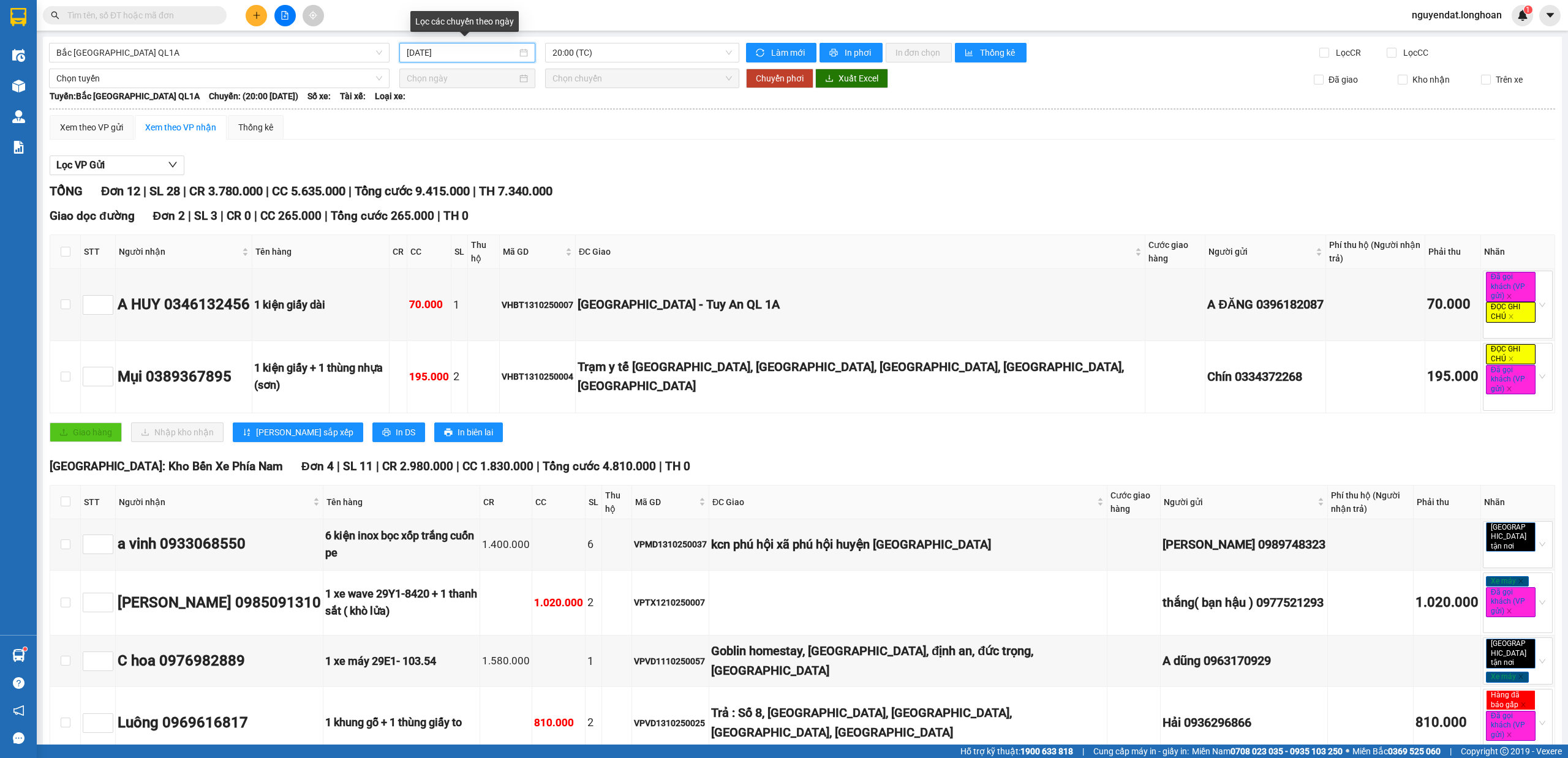
click at [493, 51] on input "[DATE]" at bounding box center [461, 53] width 110 height 13
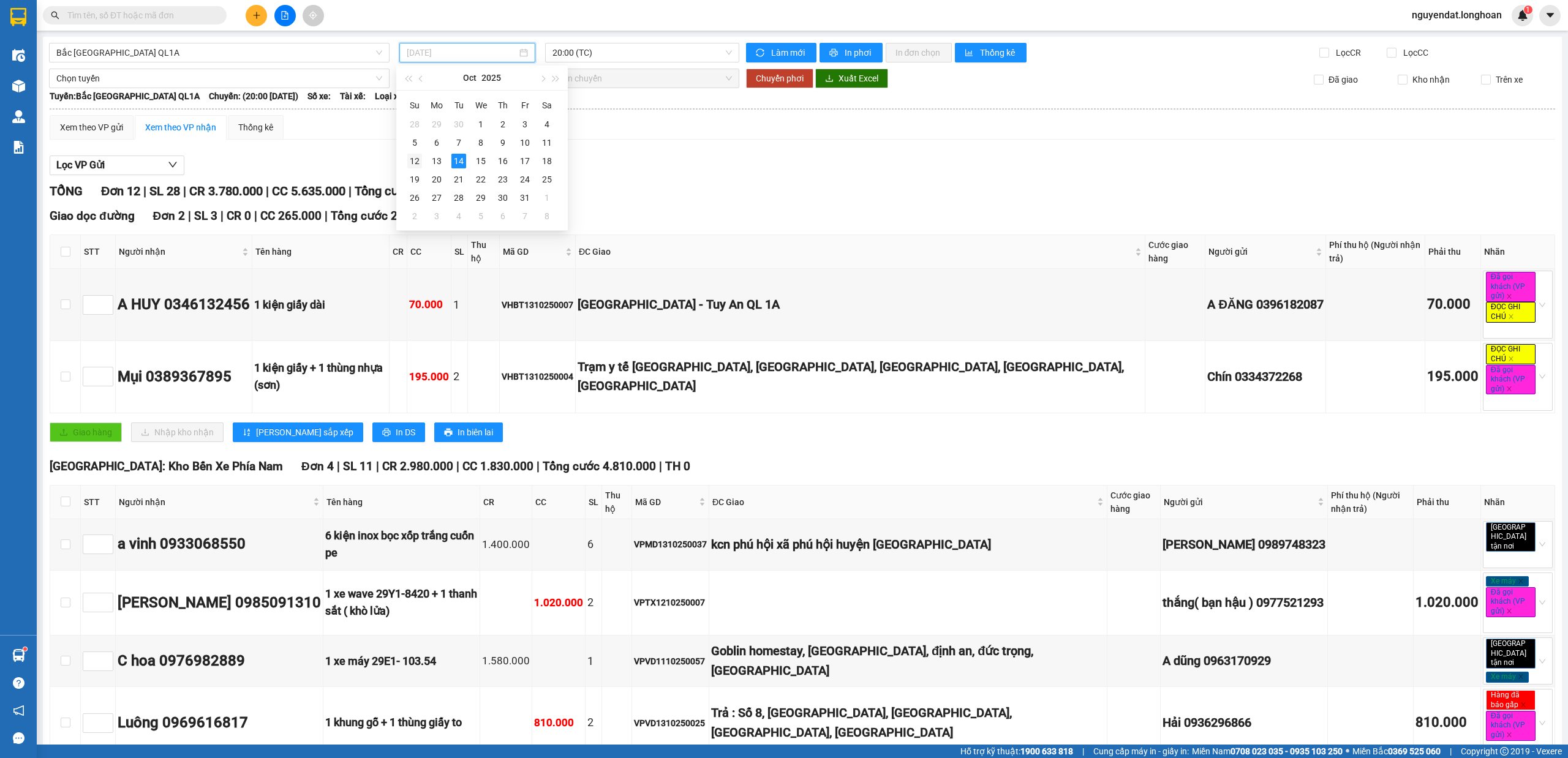
click at [405, 160] on td "12" at bounding box center [414, 161] width 22 height 19
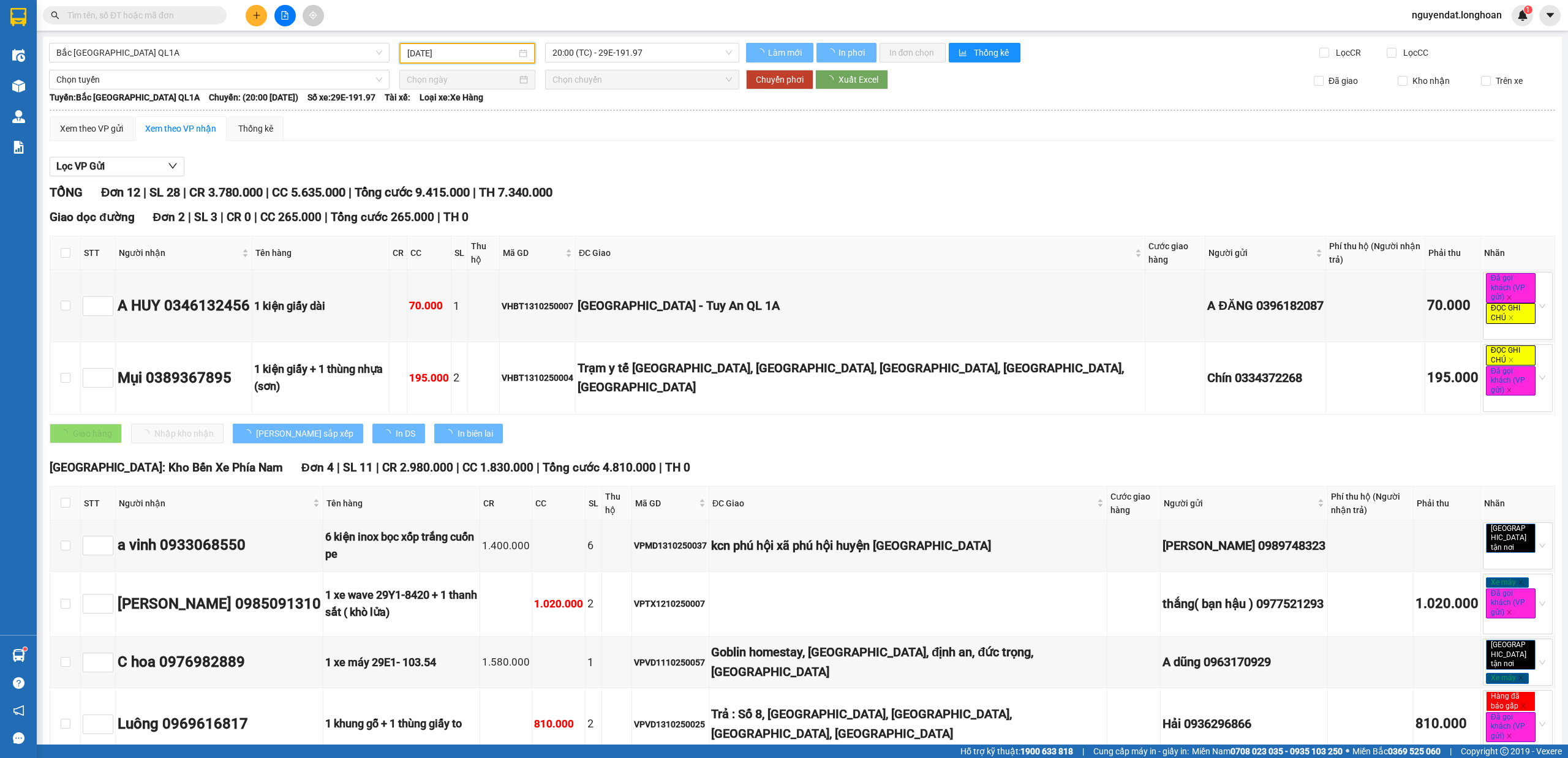
type input "12/10/2025"
click at [622, 53] on span "20:00 (TC) - 29E-191.97" at bounding box center [642, 53] width 180 height 19
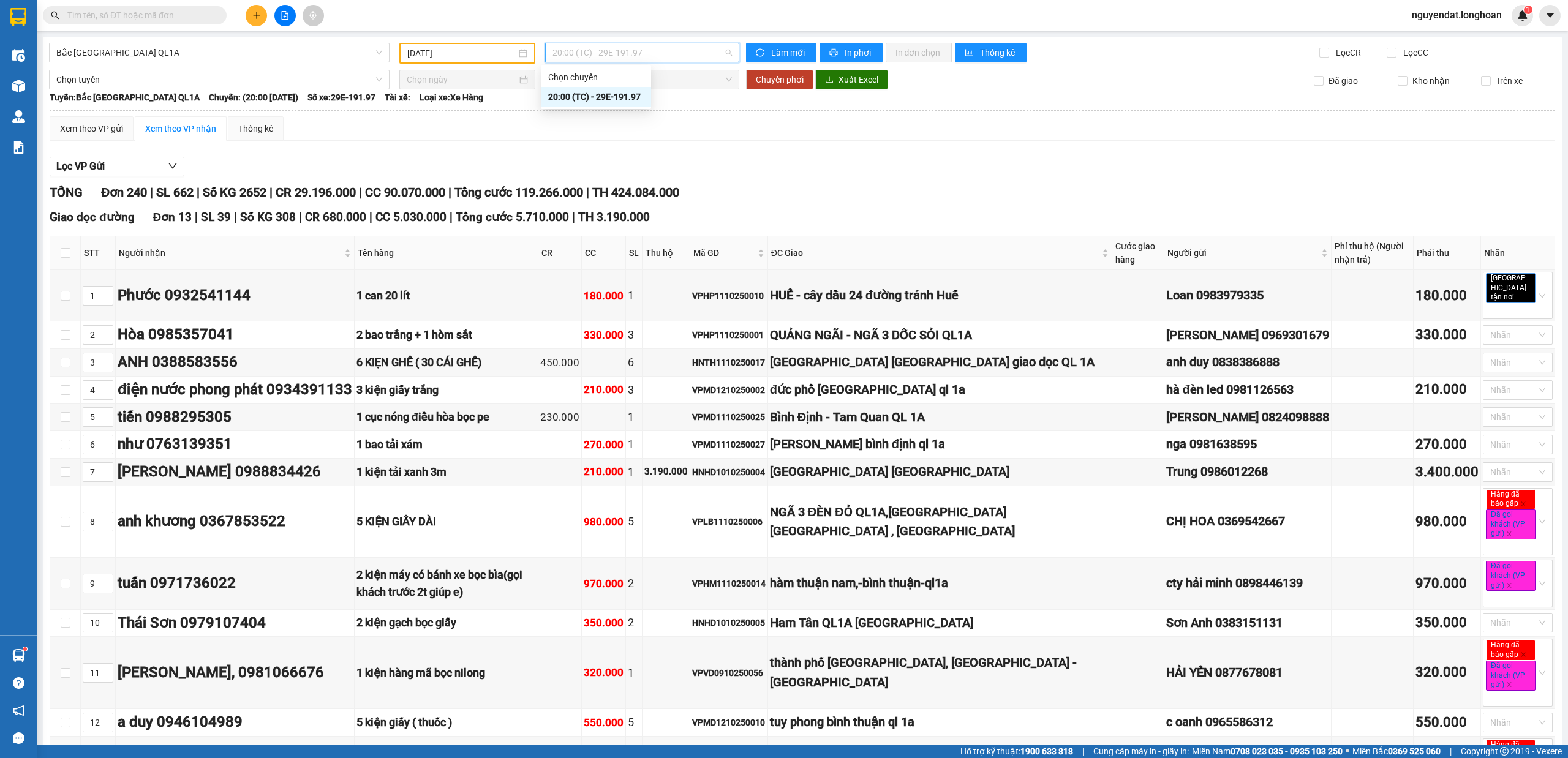
click at [853, 126] on div "Xem theo VP gửi Xem theo VP nhận Thống kê" at bounding box center [802, 128] width 1505 height 24
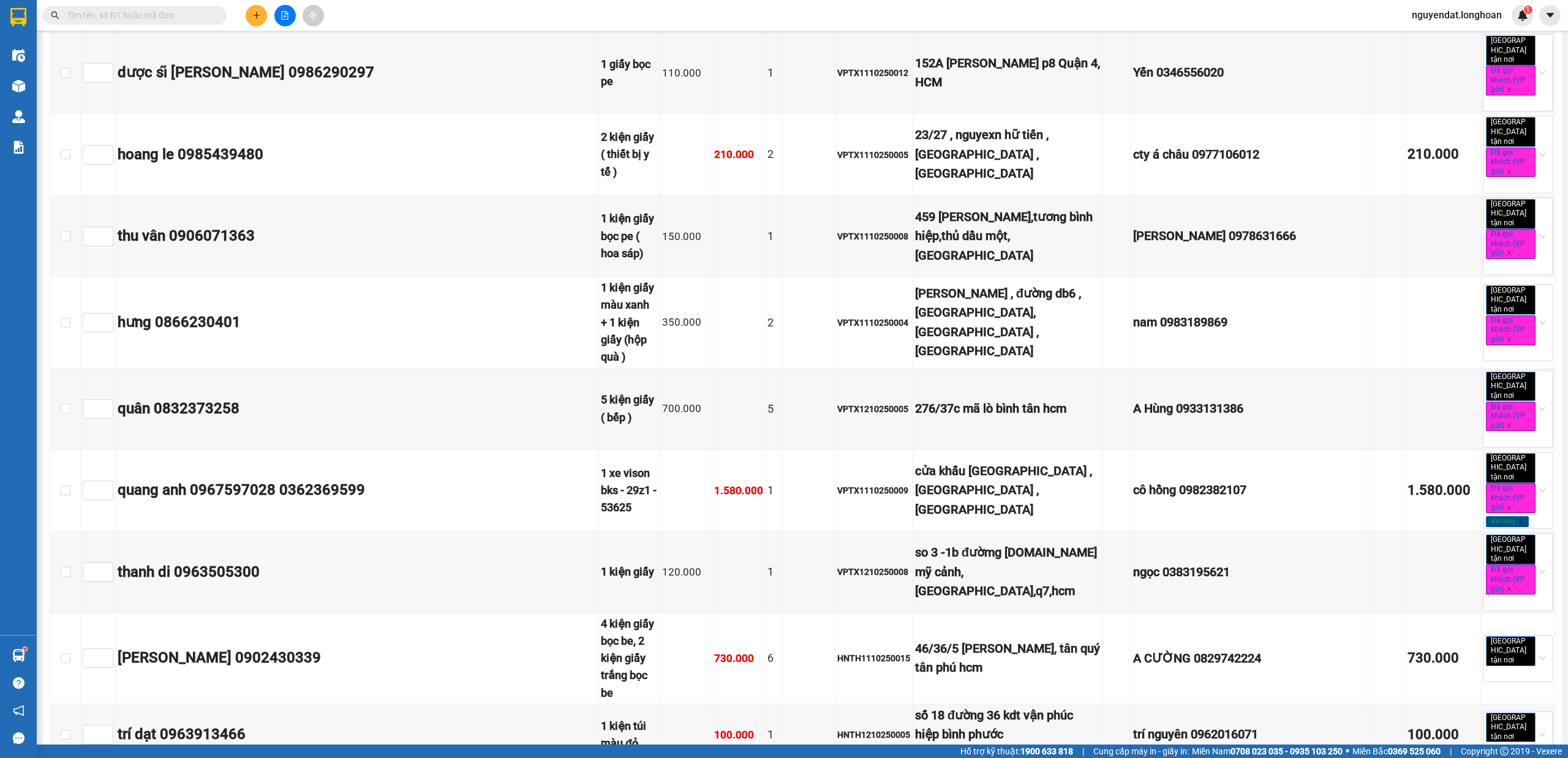
scroll to position [12454, 0]
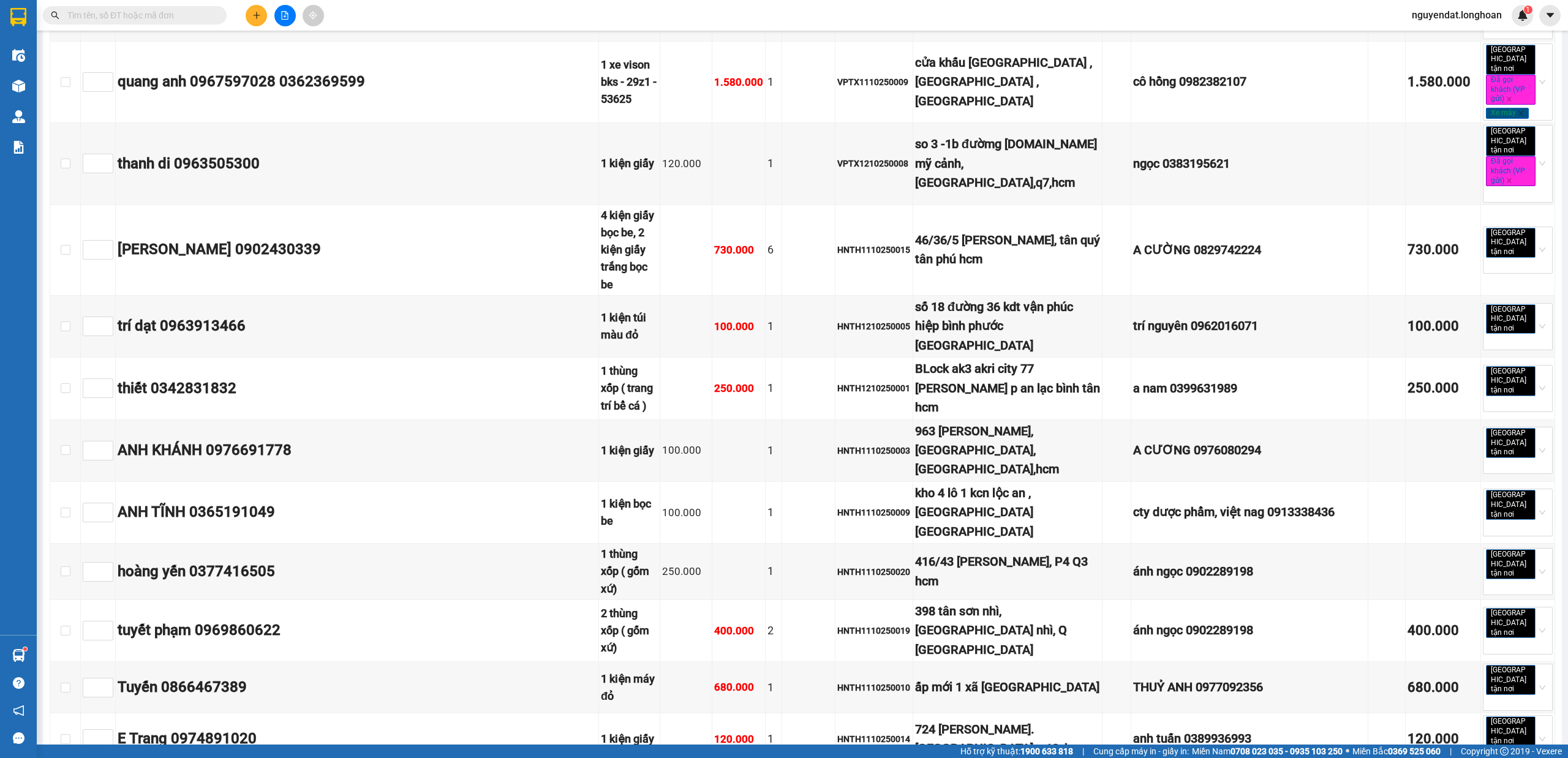
checkbox input "true"
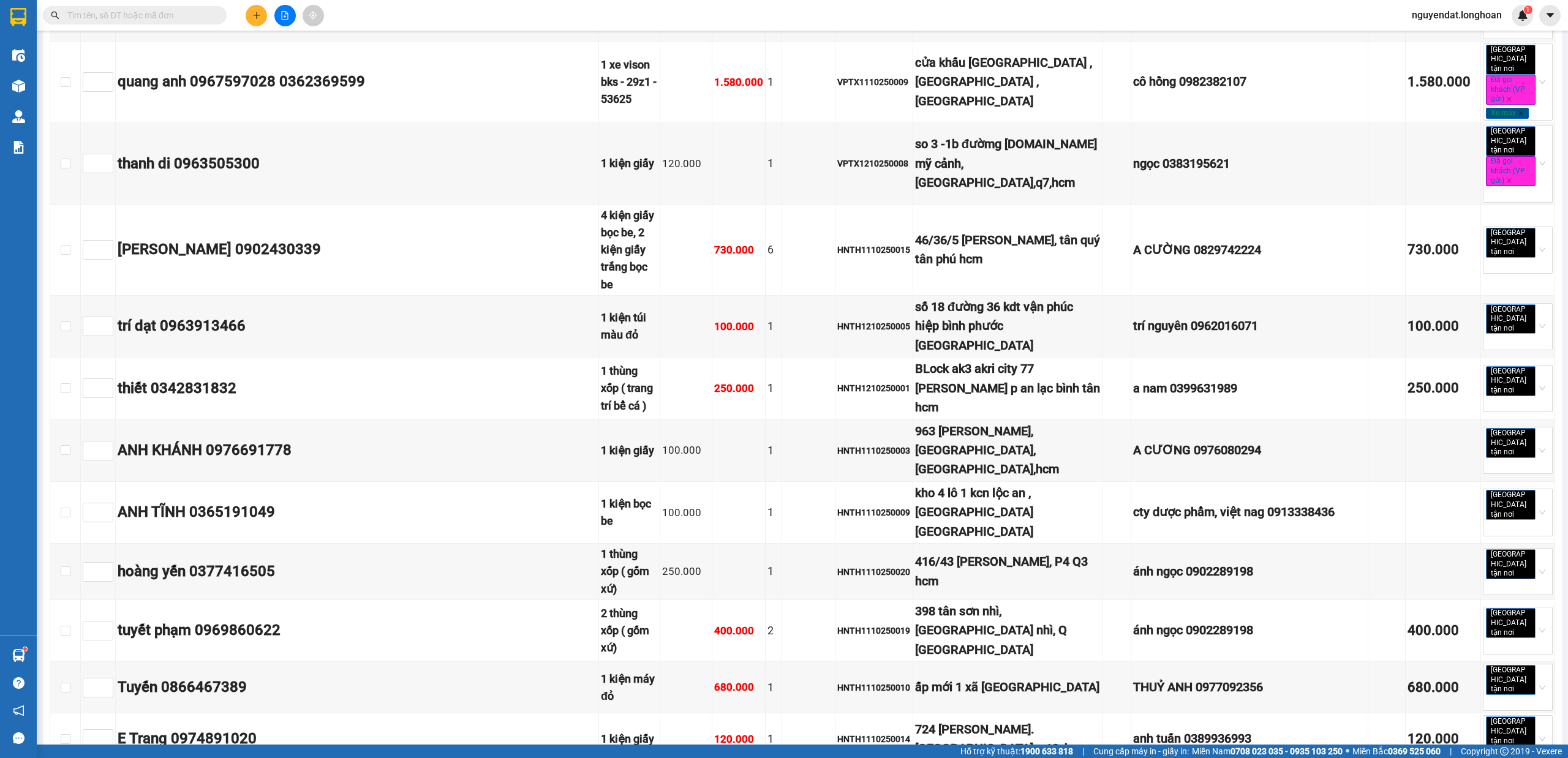
checkbox input "true"
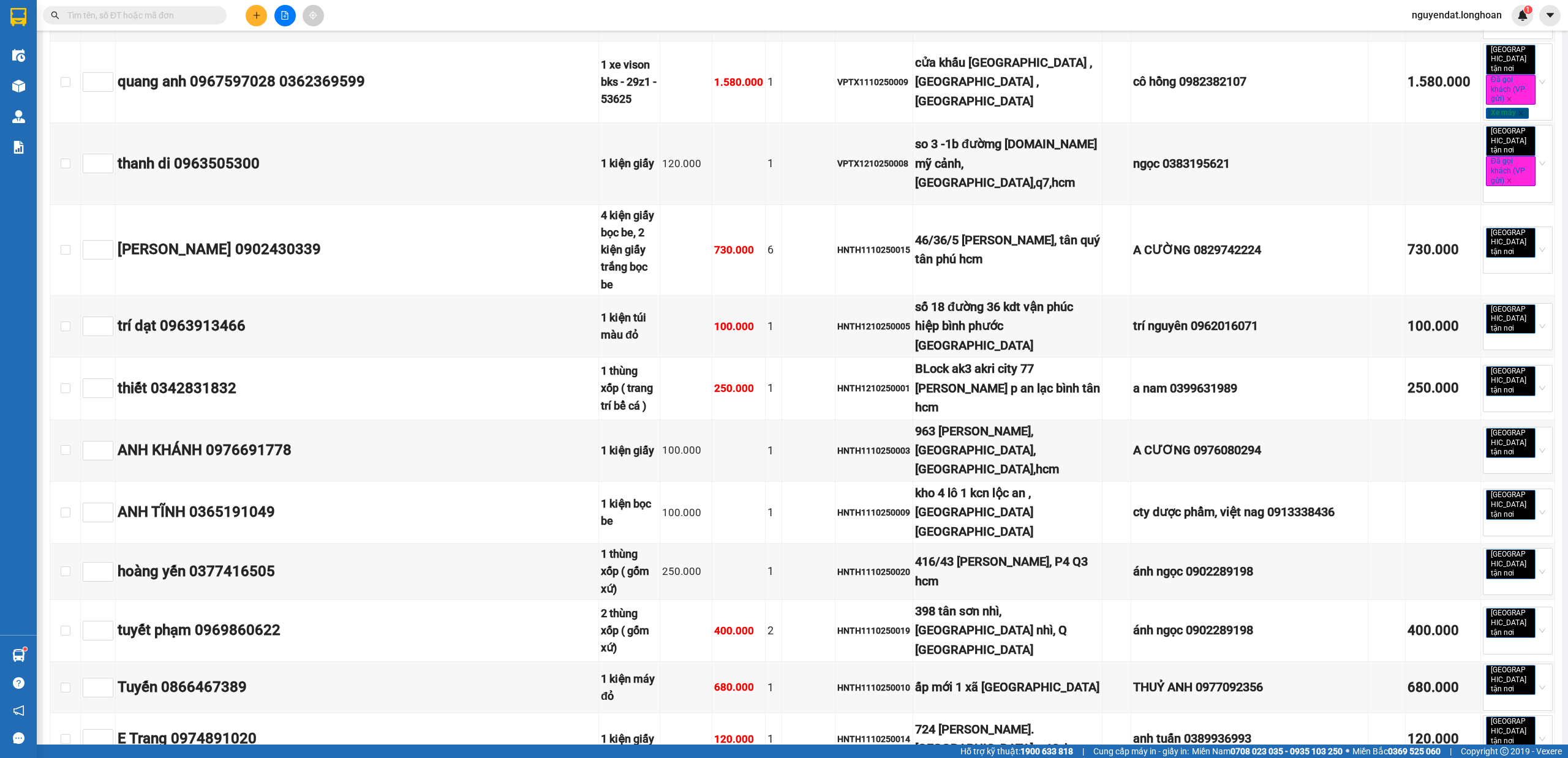
checkbox input "true"
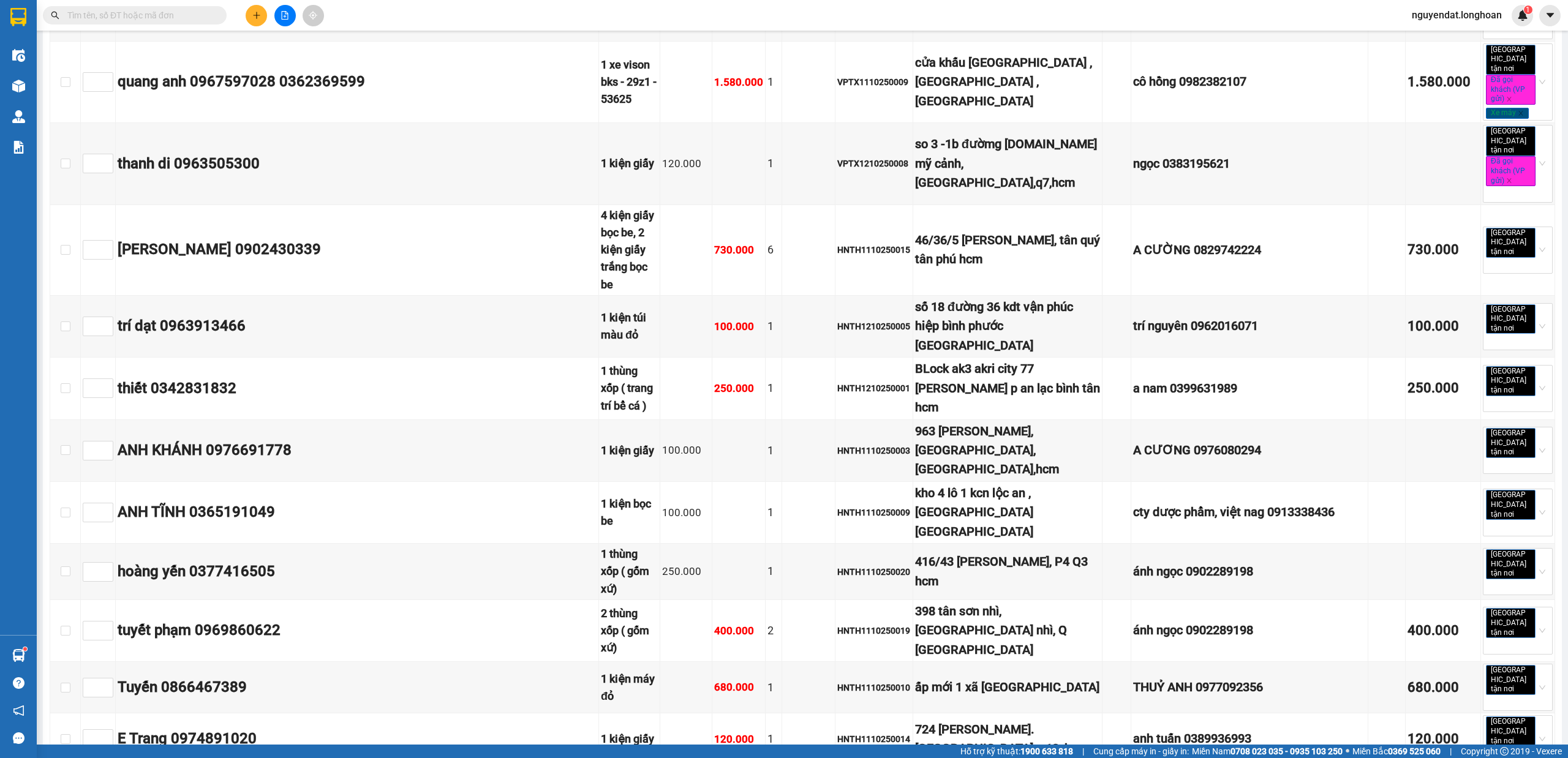
checkbox input "true"
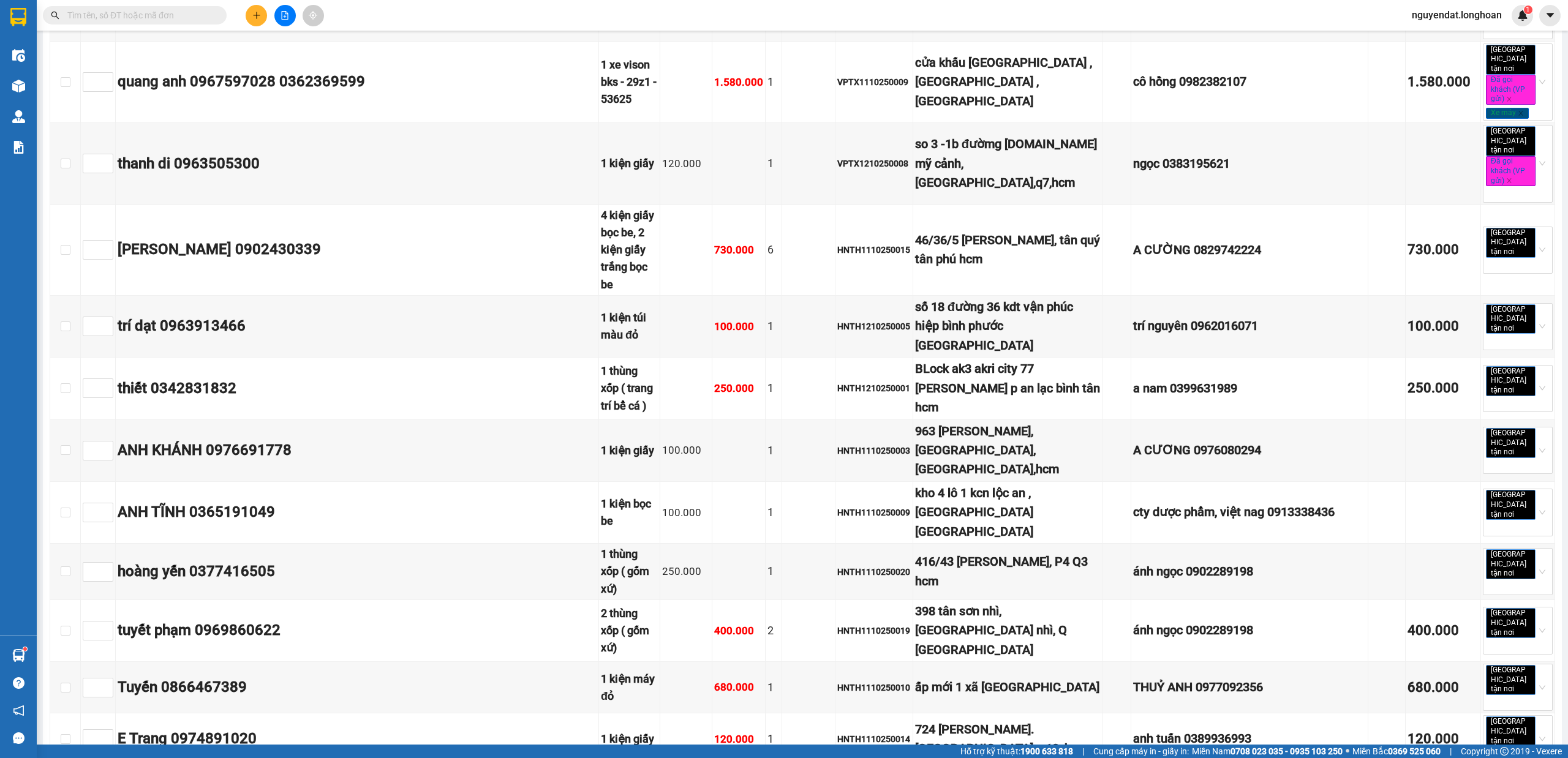
checkbox input "true"
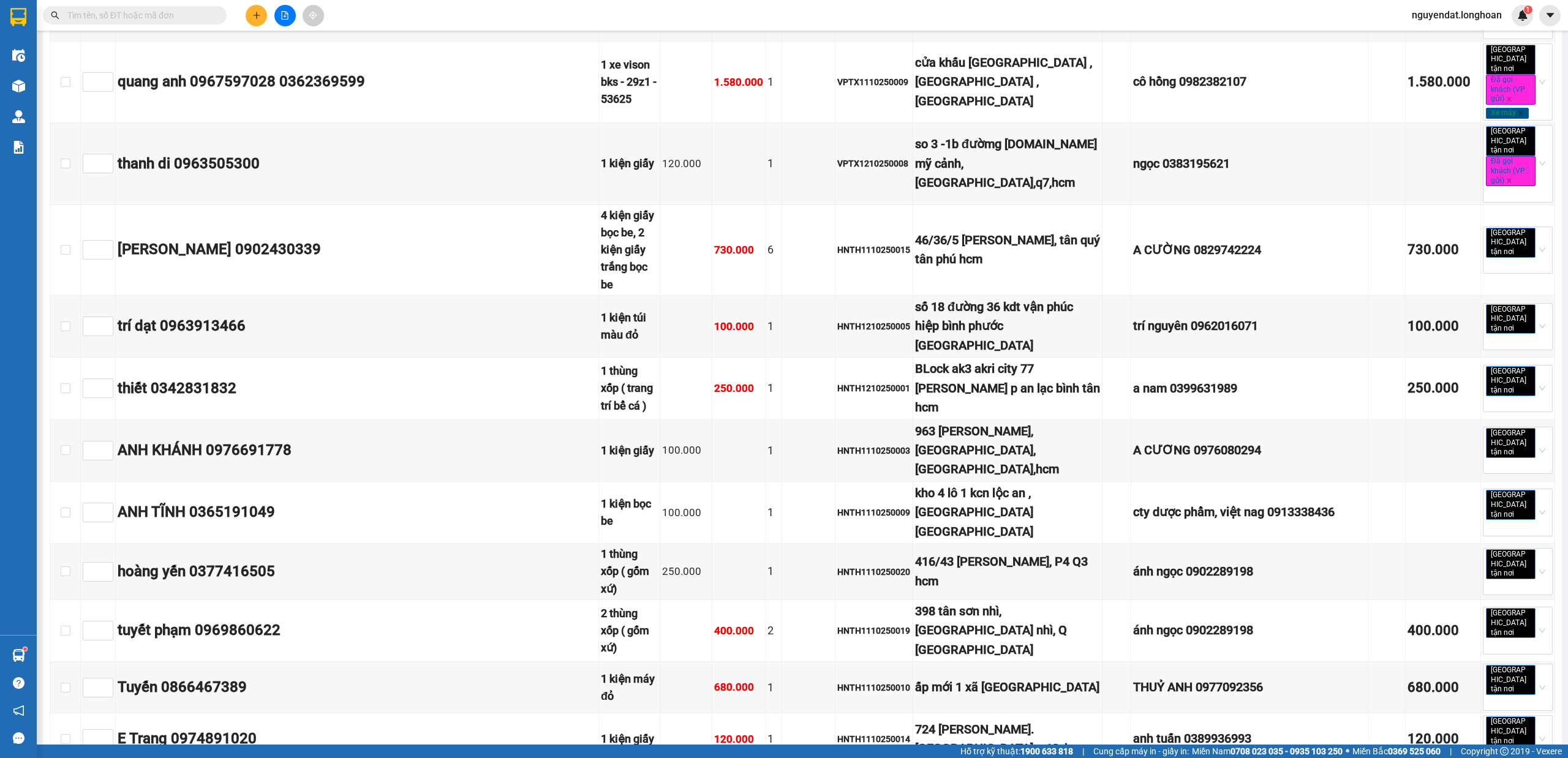
checkbox input "true"
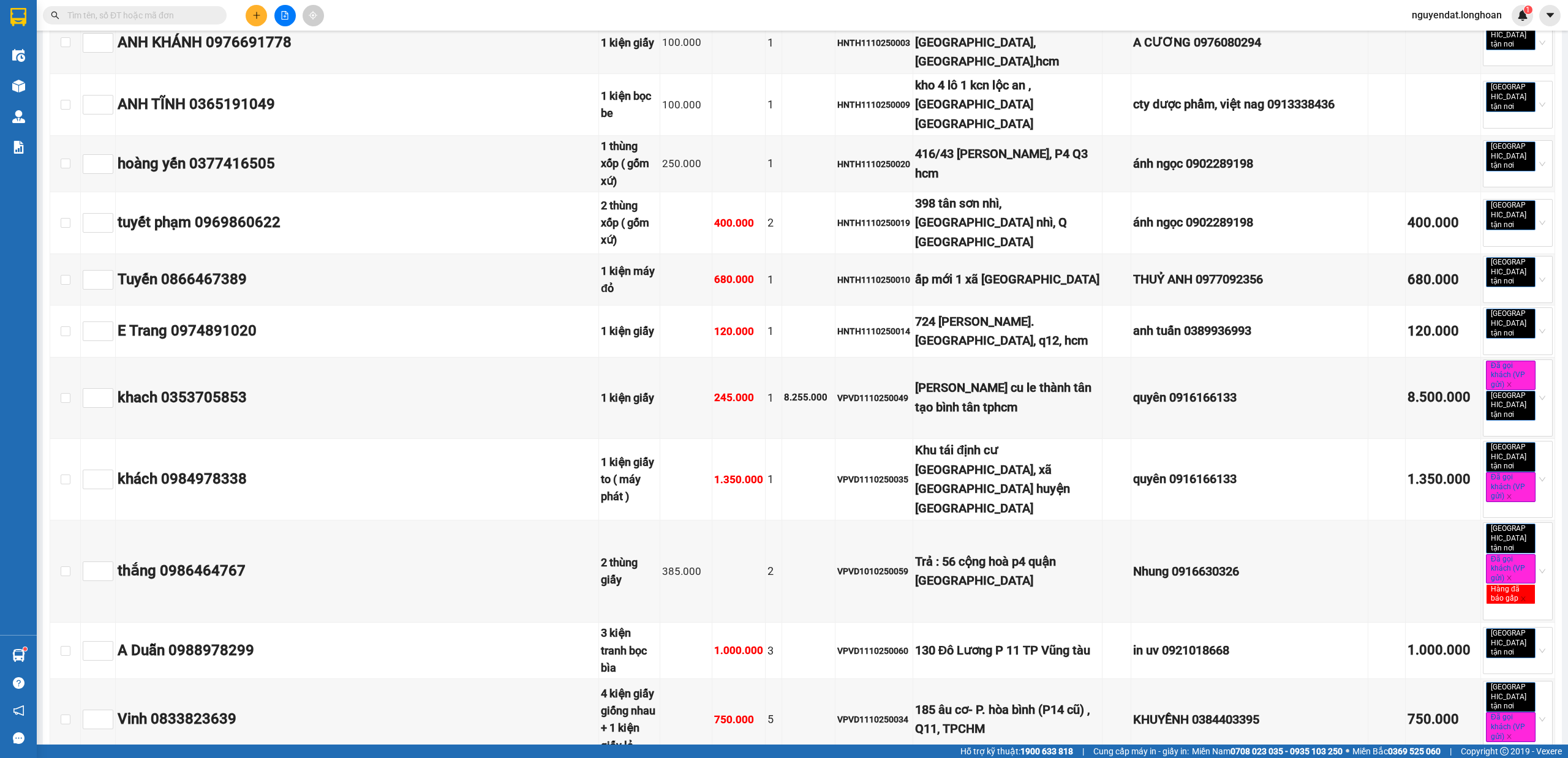
scroll to position [13407, 0]
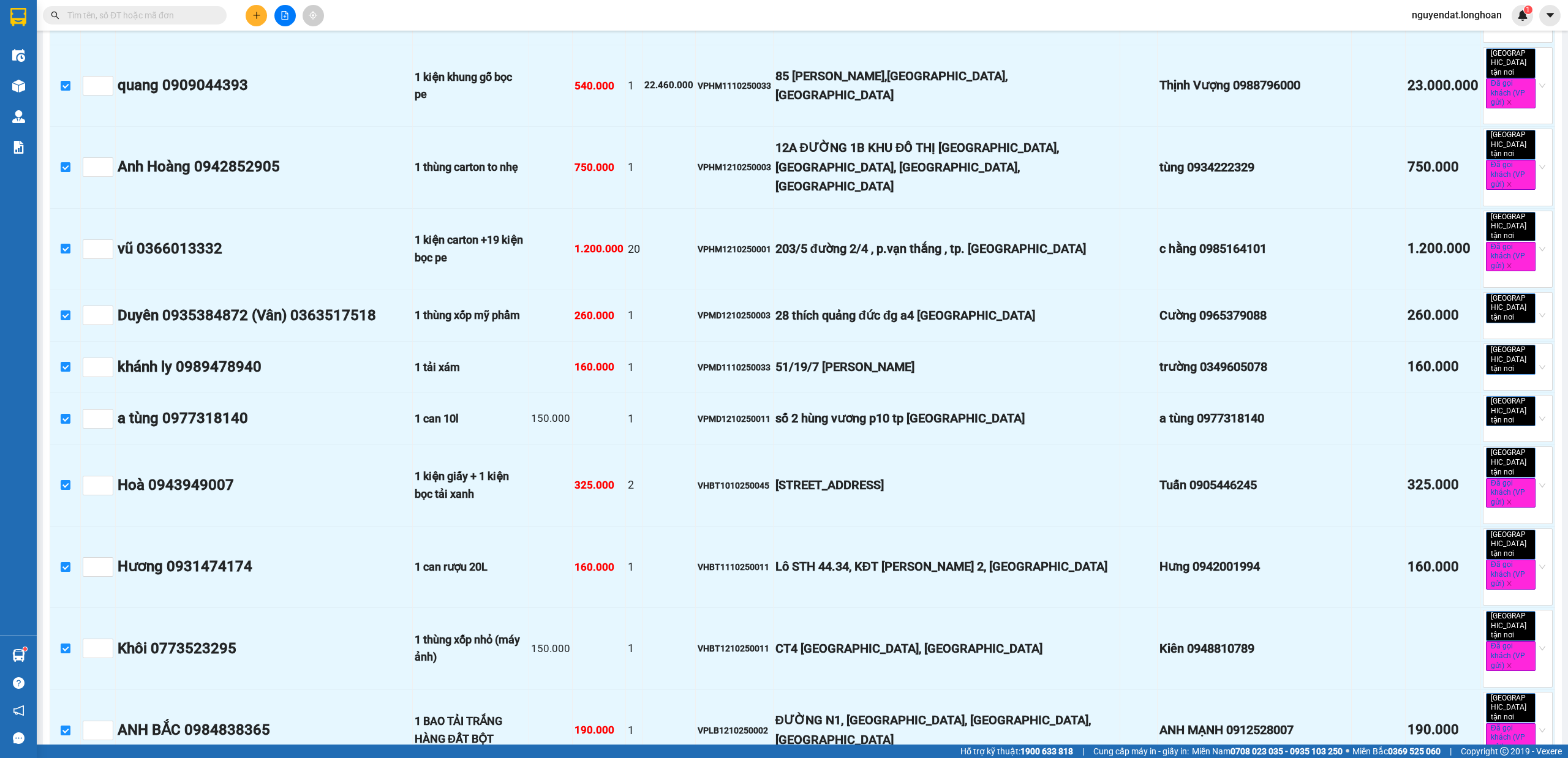
scroll to position [15447, 0]
